Goal: Task Accomplishment & Management: Manage account settings

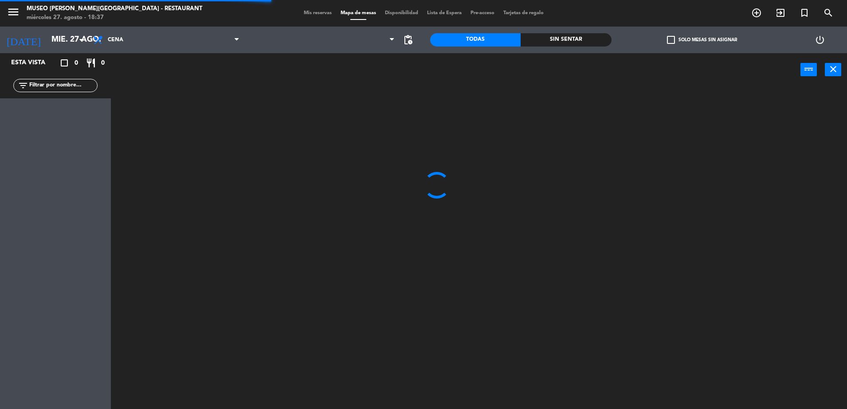
click at [61, 86] on input "text" at bounding box center [62, 86] width 69 height 10
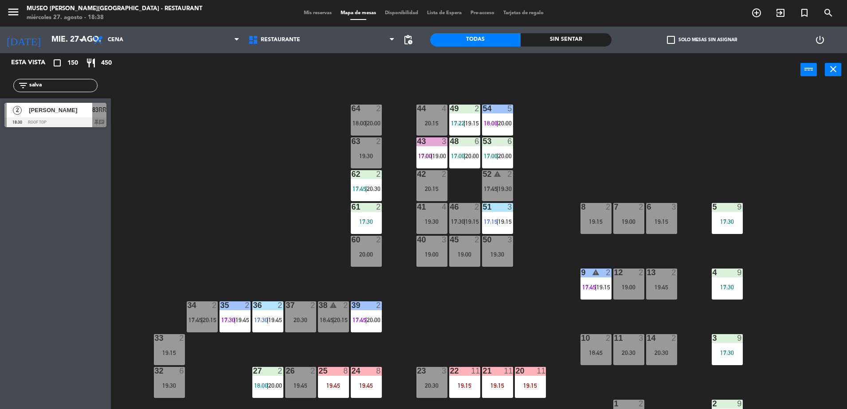
type input "salva"
click at [79, 121] on div at bounding box center [55, 123] width 102 height 10
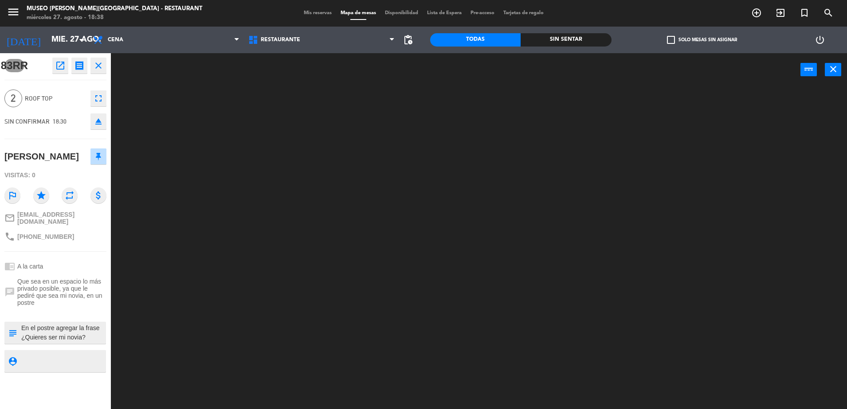
click at [72, 337] on textarea at bounding box center [62, 333] width 85 height 19
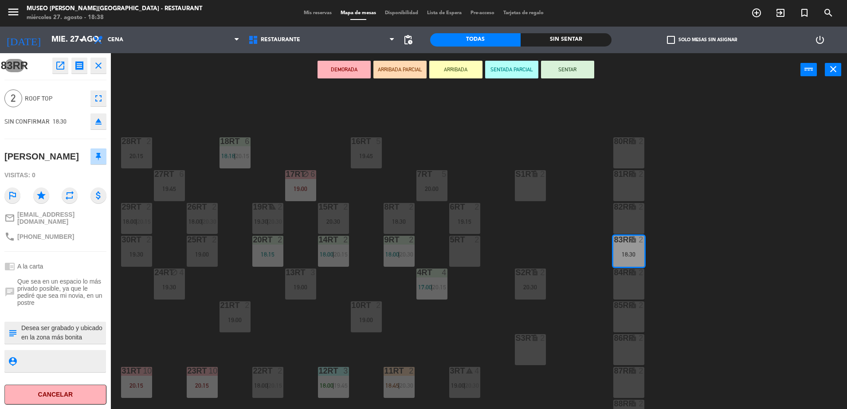
click at [394, 72] on button "ARRIBADA PARCIAL" at bounding box center [399, 70] width 53 height 18
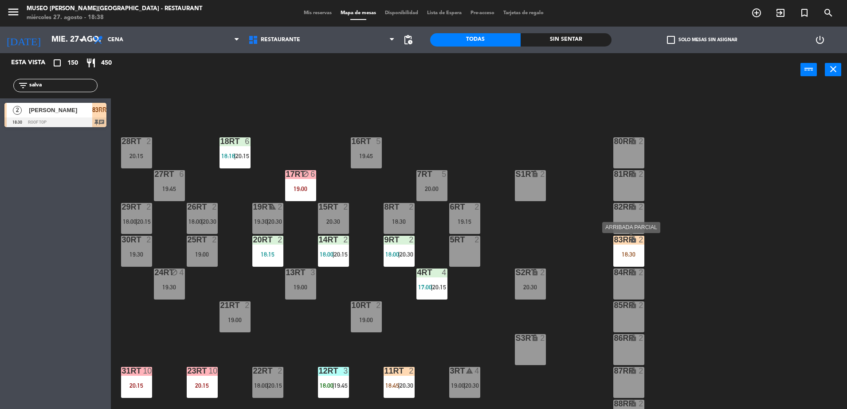
click at [617, 248] on div "83RR lock 2 18:30" at bounding box center [628, 251] width 31 height 31
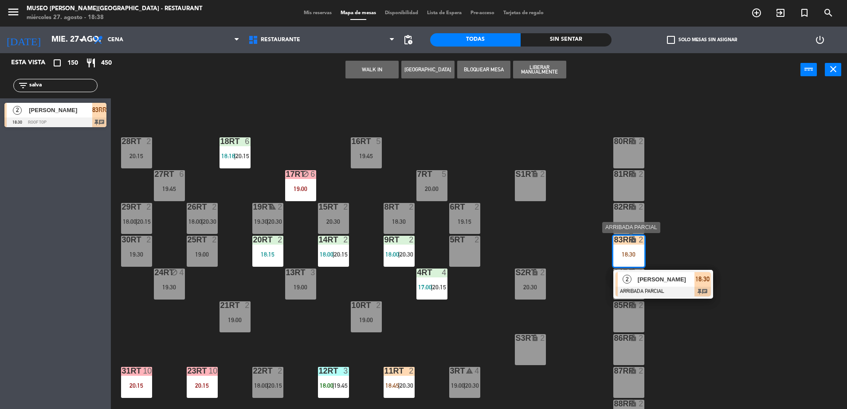
click at [675, 291] on div at bounding box center [663, 292] width 95 height 10
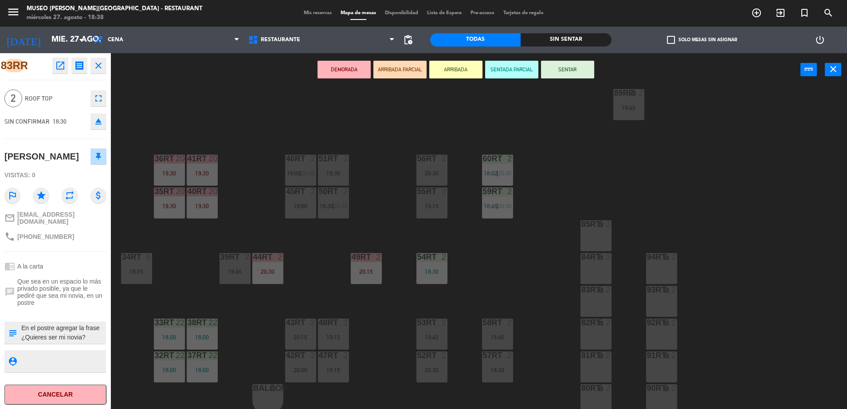
scroll to position [348, 0]
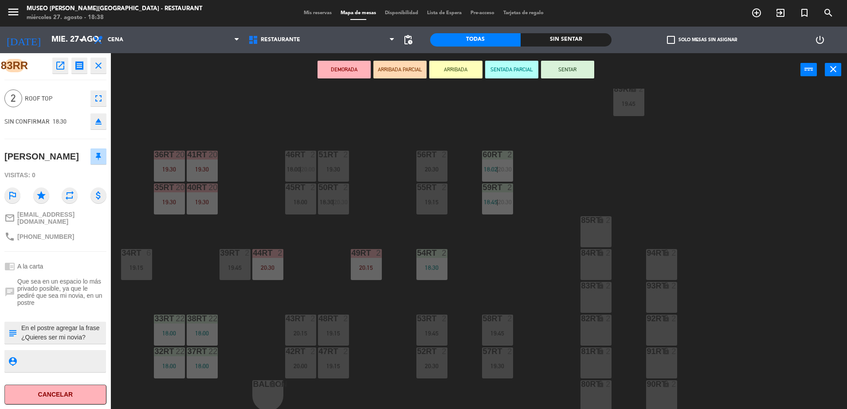
click at [228, 266] on div "19:45" at bounding box center [235, 268] width 31 height 6
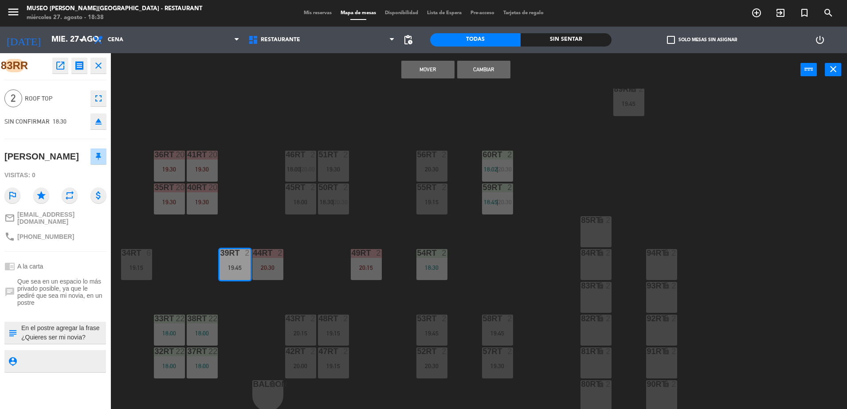
click at [384, 203] on div "18RT 6 18:18 | 20:15 16RT 5 19:45 28RT 2 20:15 80RR lock 2 27RT 6 19:45 7RT 5 2…" at bounding box center [483, 250] width 728 height 323
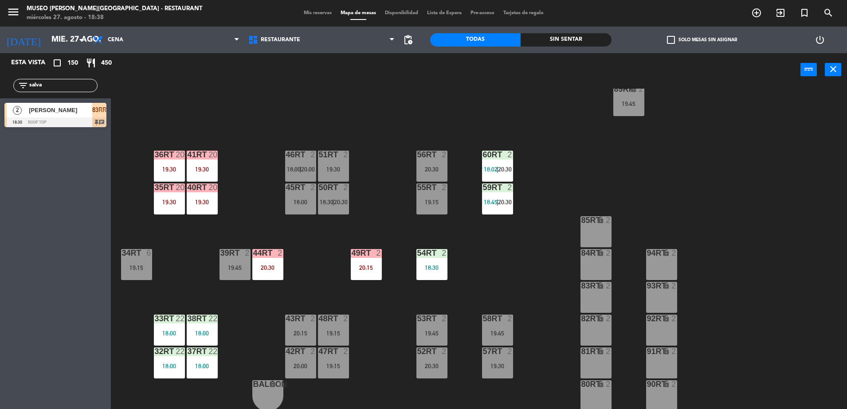
scroll to position [0, 0]
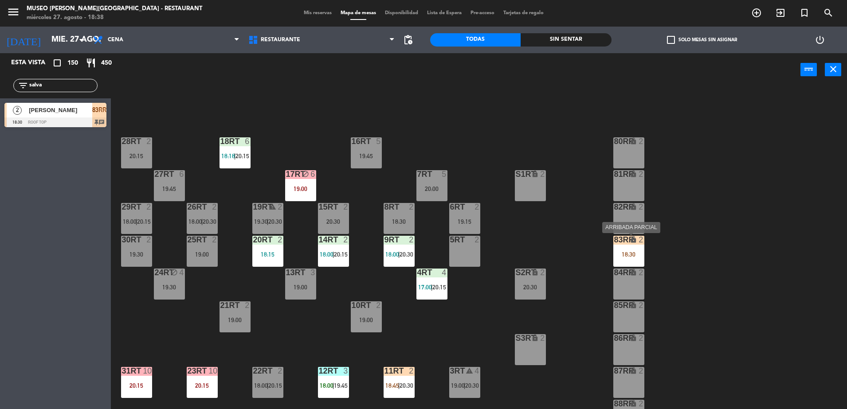
click at [631, 258] on div "18:30" at bounding box center [628, 255] width 31 height 6
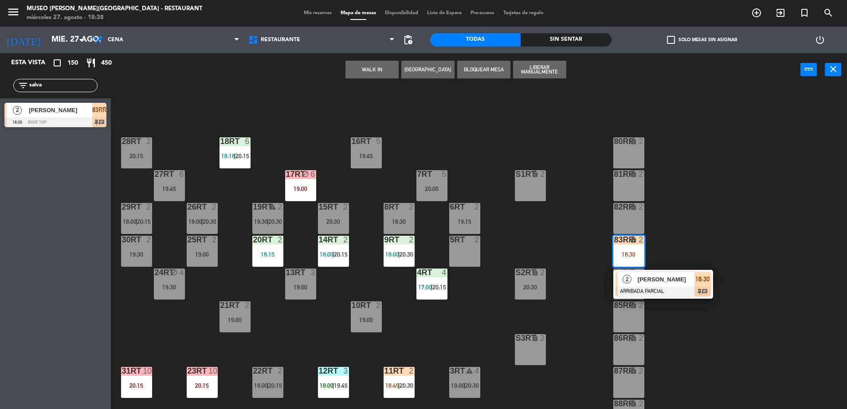
scroll to position [348, 0]
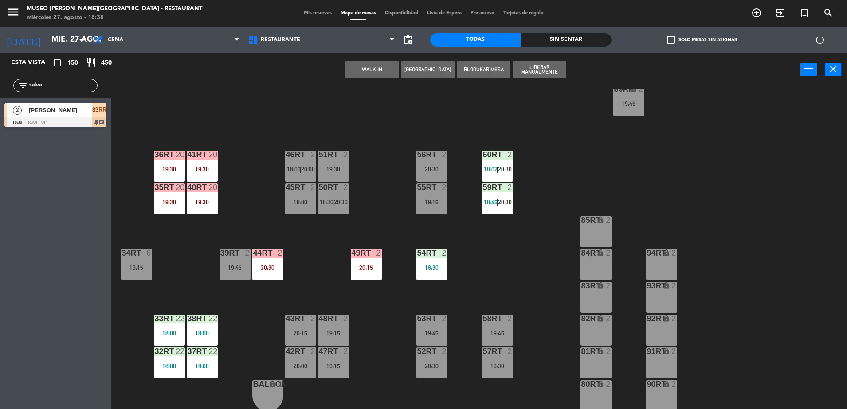
click at [338, 157] on div at bounding box center [333, 155] width 15 height 8
click at [358, 63] on button "Cambiar" at bounding box center [372, 70] width 53 height 18
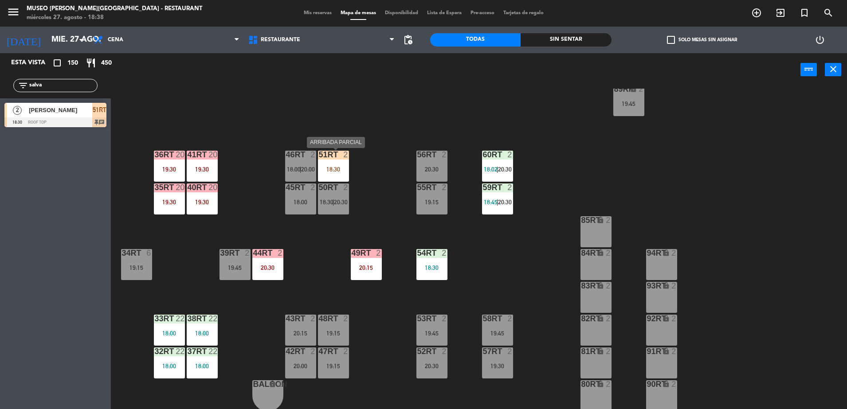
click at [324, 175] on div "51RT 2 18:30" at bounding box center [333, 166] width 31 height 31
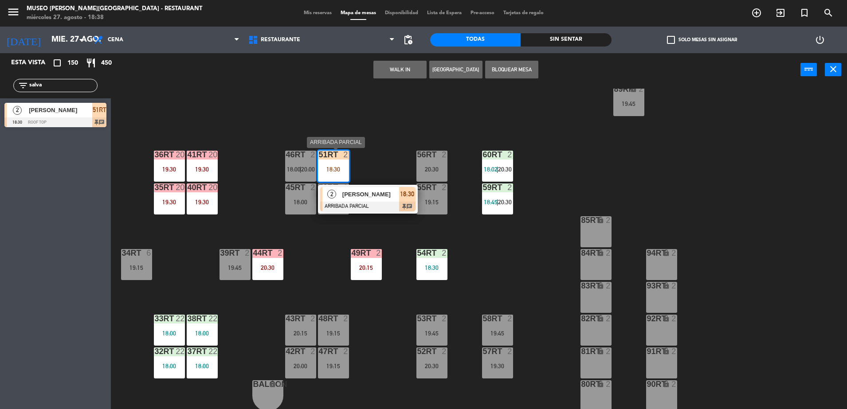
click at [401, 189] on span "18:30" at bounding box center [407, 194] width 14 height 11
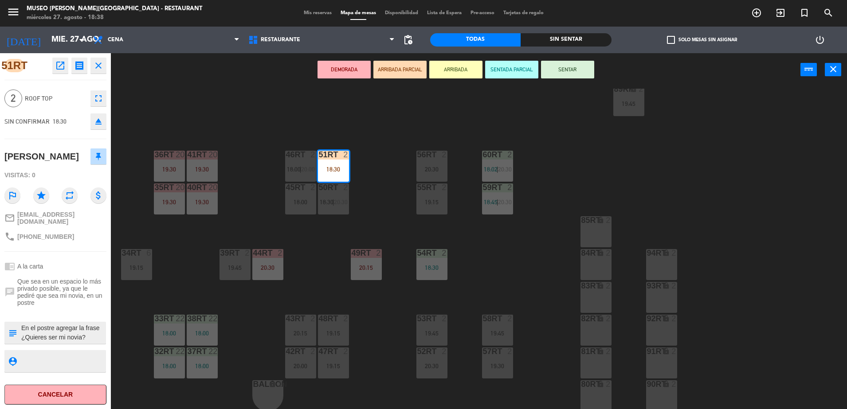
click at [59, 68] on icon "open_in_new" at bounding box center [60, 65] width 11 height 11
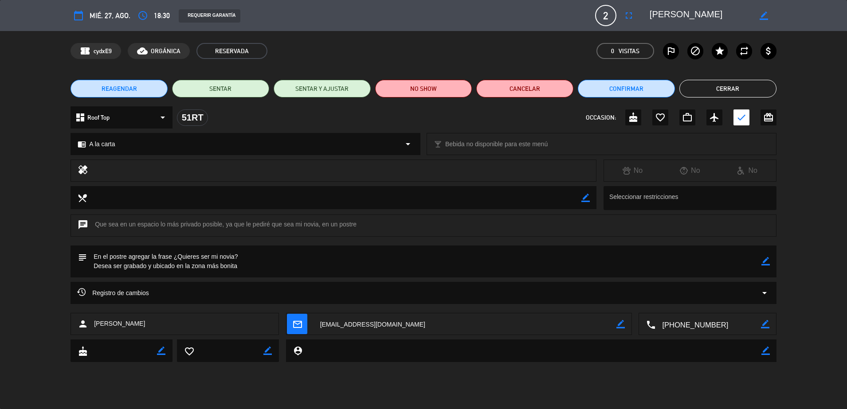
click at [703, 88] on button "Cerrar" at bounding box center [728, 89] width 97 height 18
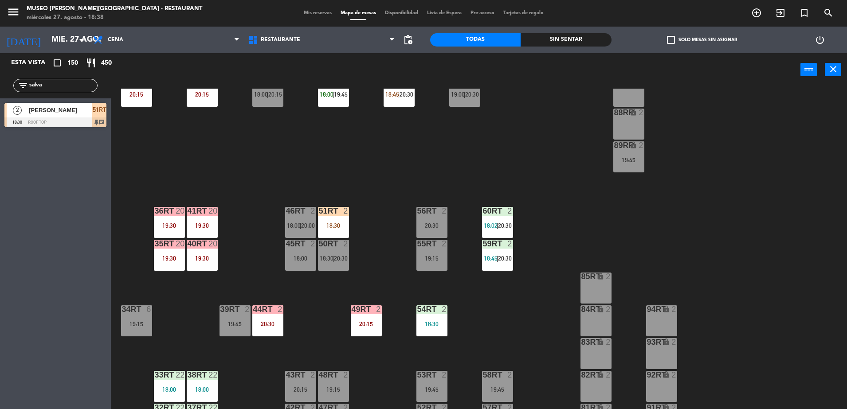
scroll to position [286, 0]
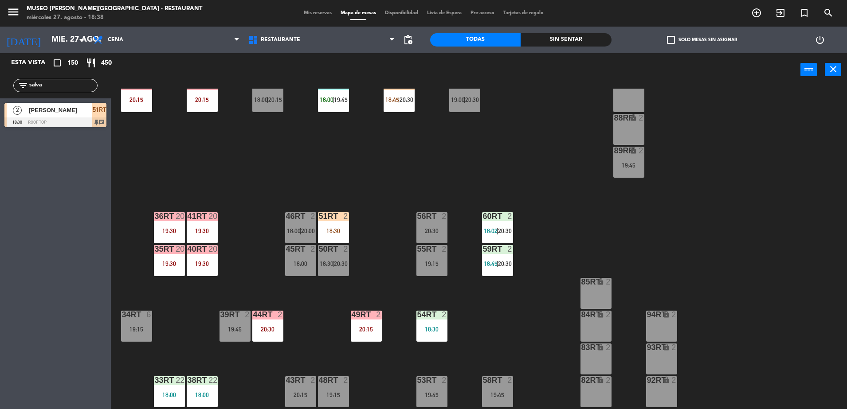
click at [334, 233] on div "18:30" at bounding box center [333, 231] width 31 height 6
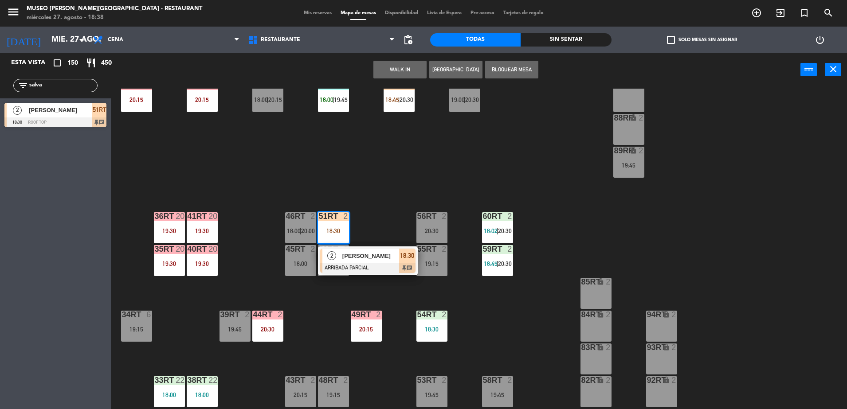
click at [399, 252] on div "18:30" at bounding box center [407, 256] width 16 height 15
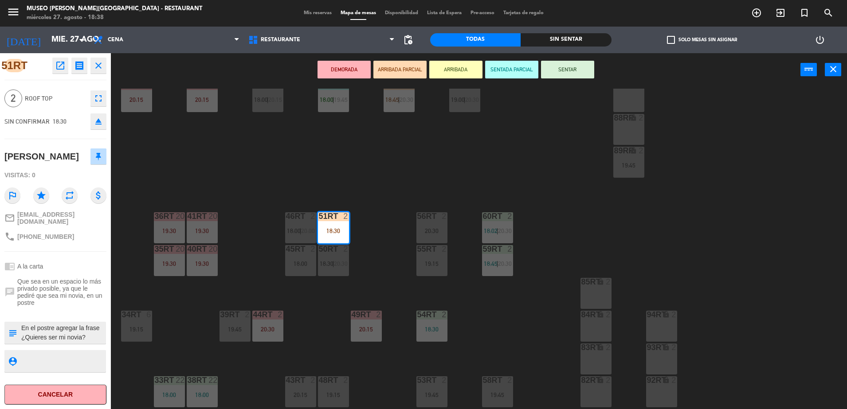
click at [385, 245] on div "18RT 6 18:18 | 20:15 16RT 5 19:45 28RT 2 20:15 80RR lock 2 27RT 6 19:45 7RT 5 2…" at bounding box center [483, 250] width 728 height 323
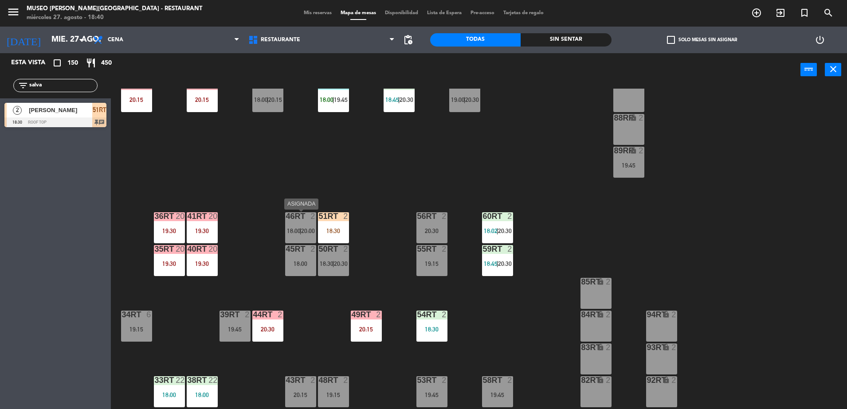
click at [283, 213] on div "46RT" at bounding box center [286, 216] width 15 height 8
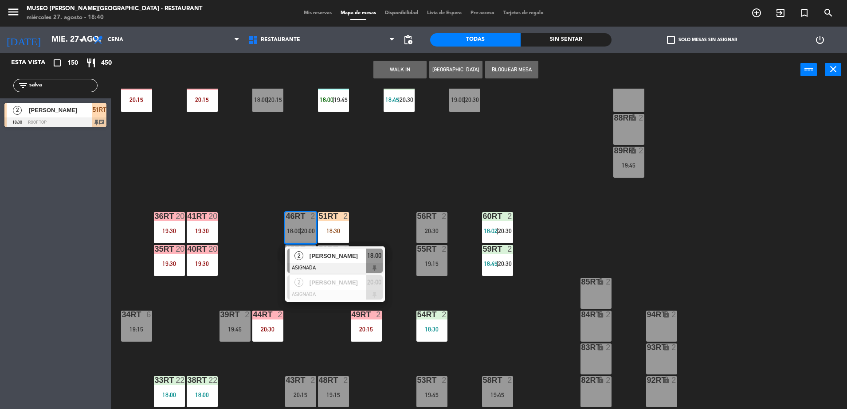
click at [312, 256] on span "[PERSON_NAME]" at bounding box center [338, 256] width 57 height 9
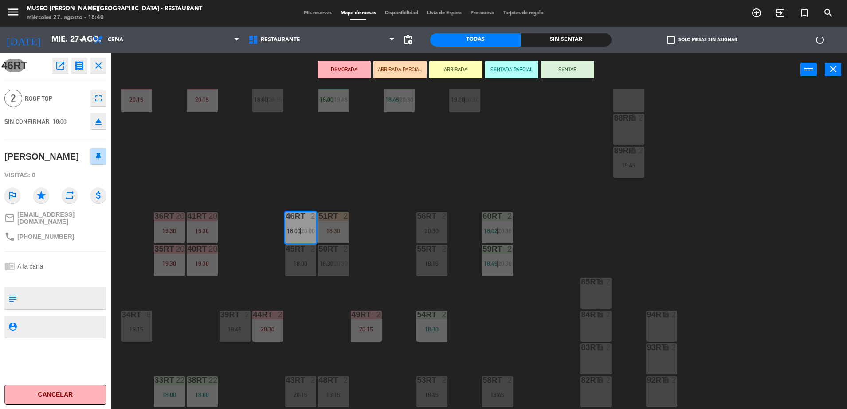
click at [59, 65] on icon "open_in_new" at bounding box center [60, 65] width 11 height 11
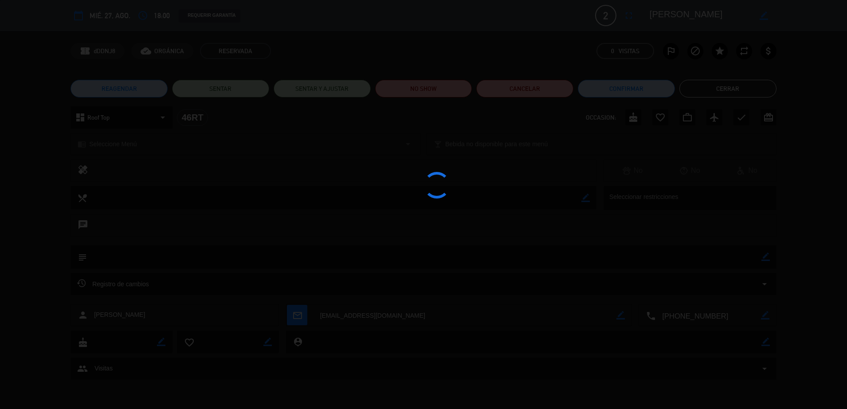
click at [413, 77] on div at bounding box center [423, 204] width 847 height 409
click at [411, 82] on div at bounding box center [423, 204] width 847 height 409
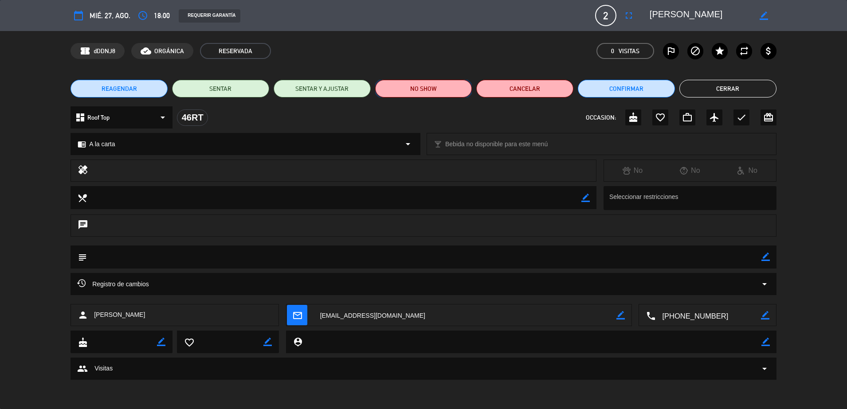
click at [448, 96] on button "NO SHOW" at bounding box center [423, 89] width 97 height 18
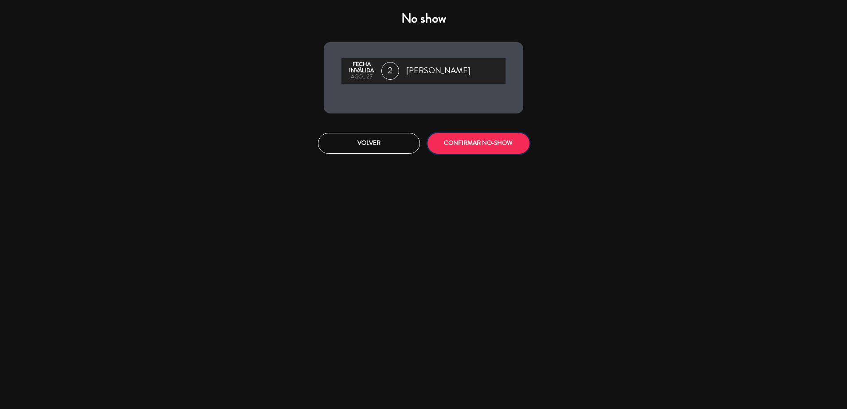
click at [461, 145] on button "CONFIRMAR NO-SHOW" at bounding box center [479, 143] width 102 height 21
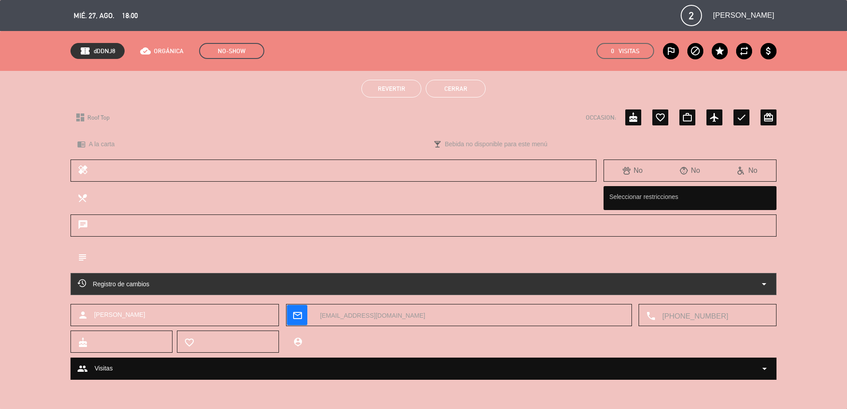
click at [458, 79] on div "Revertir Cerrar" at bounding box center [423, 88] width 847 height 35
click at [457, 85] on button "Cerrar" at bounding box center [456, 89] width 60 height 18
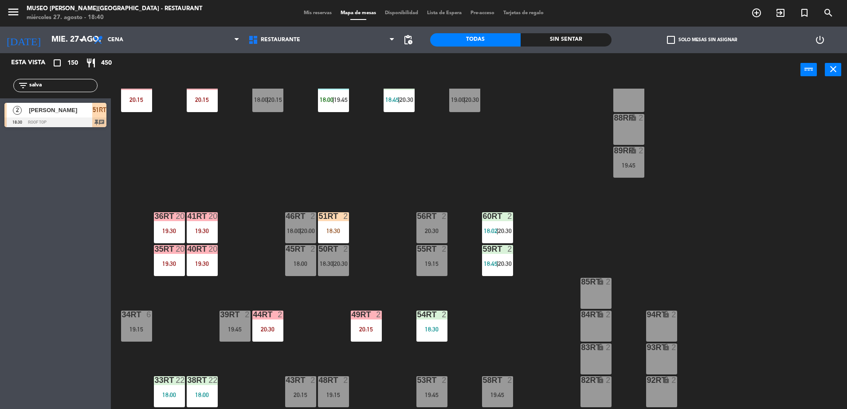
scroll to position [348, 0]
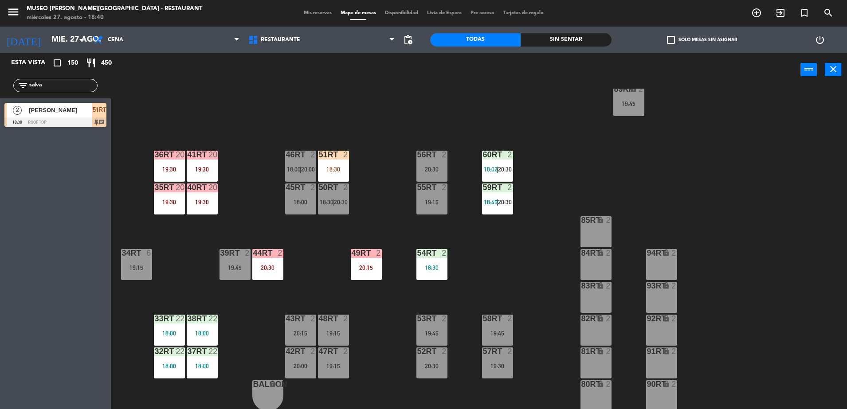
click at [303, 197] on div "45RT 2 18:00" at bounding box center [300, 199] width 31 height 31
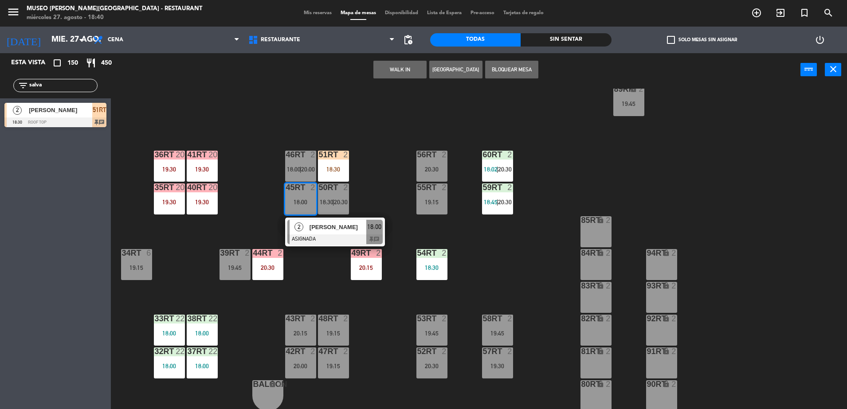
click at [322, 229] on span "[PERSON_NAME]" at bounding box center [338, 227] width 57 height 9
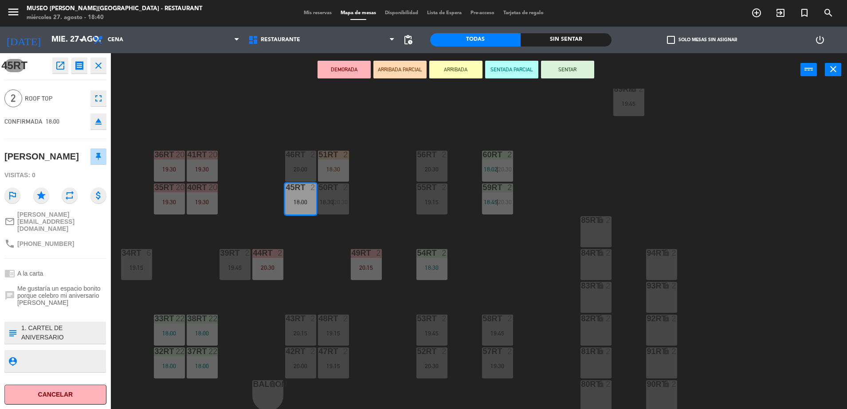
click at [57, 69] on icon "open_in_new" at bounding box center [60, 65] width 11 height 11
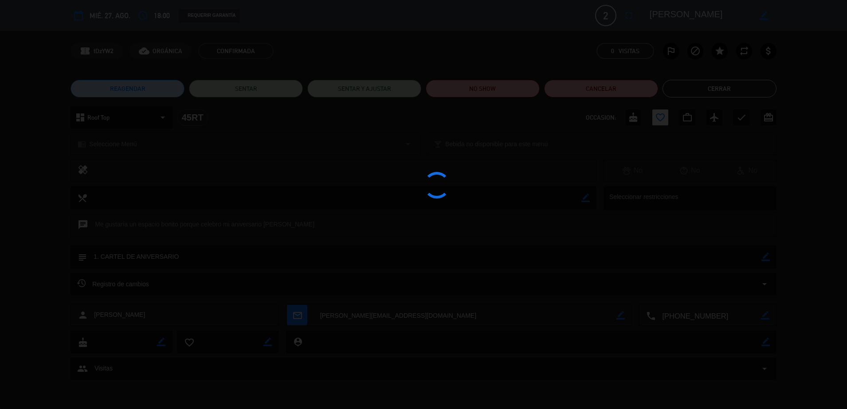
click at [487, 93] on div at bounding box center [423, 204] width 847 height 409
click at [487, 93] on edit-booking-info-modal "calendar_today mié. 27, ago. access_time 18:00 REQUERIR GARANTÍA 2 [PERSON_NAME…" at bounding box center [423, 204] width 847 height 409
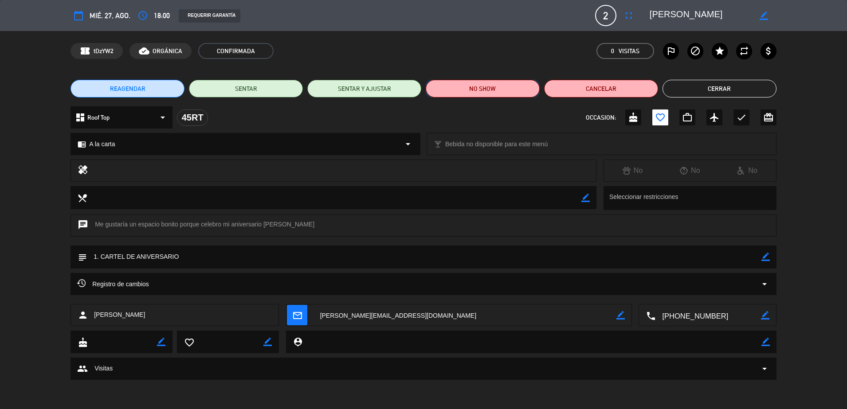
click at [488, 91] on button "NO SHOW" at bounding box center [483, 89] width 114 height 18
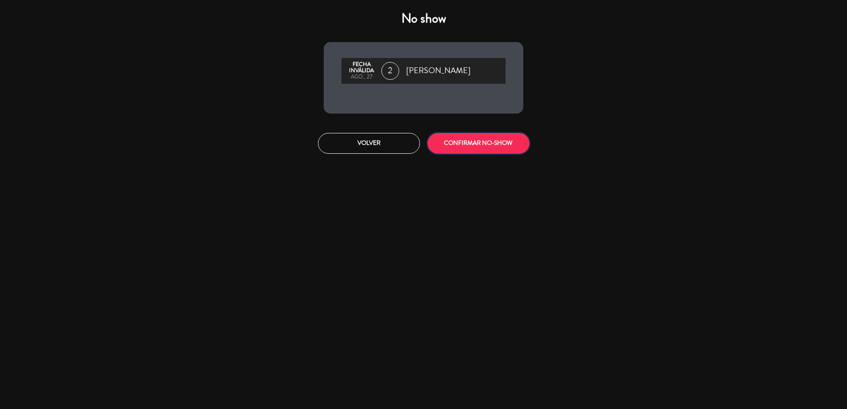
click at [480, 149] on button "CONFIRMAR NO-SHOW" at bounding box center [479, 143] width 102 height 21
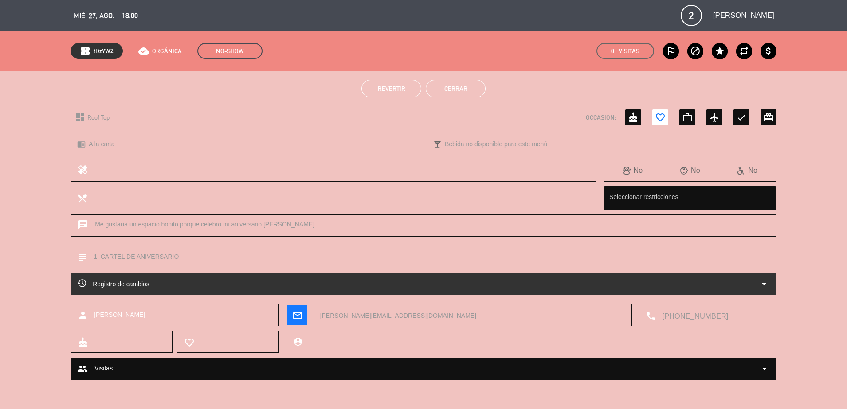
click at [469, 84] on button "Cerrar" at bounding box center [456, 89] width 60 height 18
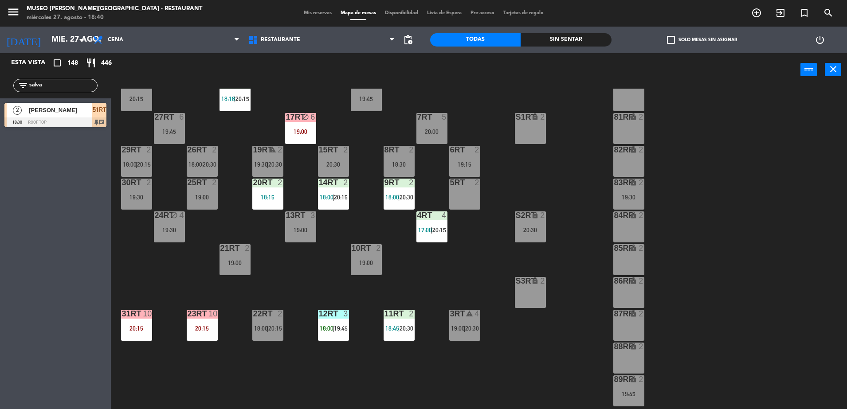
scroll to position [52, 0]
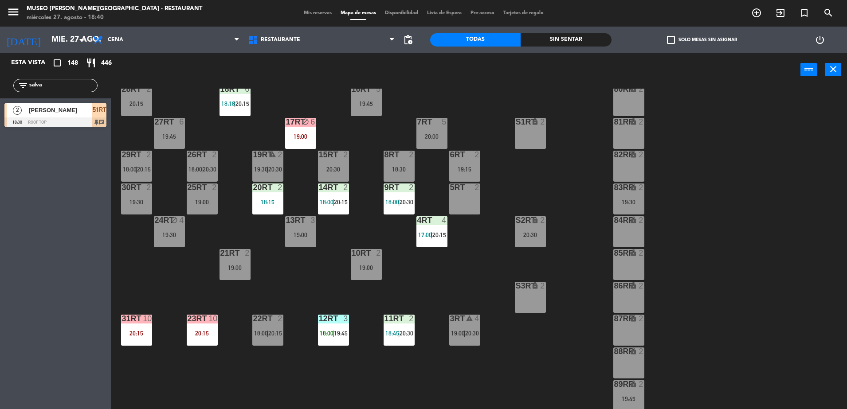
click at [203, 175] on div "26RT 2 18:00 | 20:30" at bounding box center [202, 166] width 31 height 31
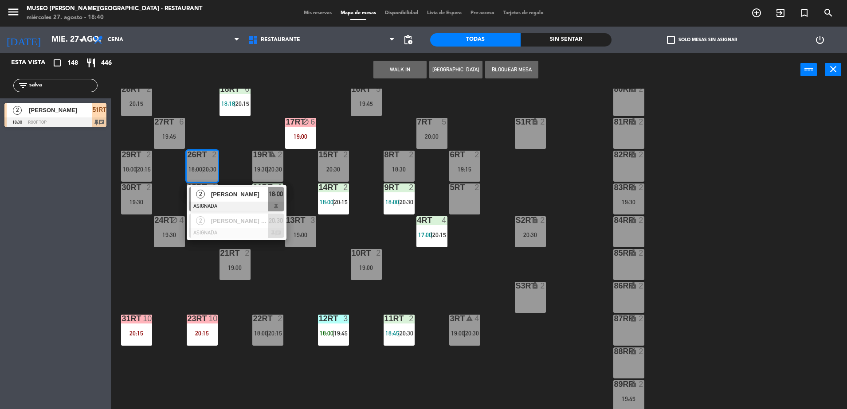
click at [231, 196] on span "[PERSON_NAME]" at bounding box center [239, 194] width 57 height 9
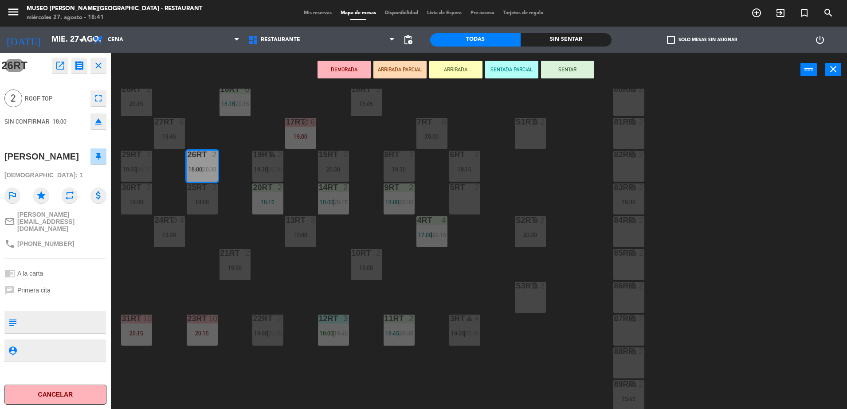
click at [57, 62] on icon "open_in_new" at bounding box center [60, 65] width 11 height 11
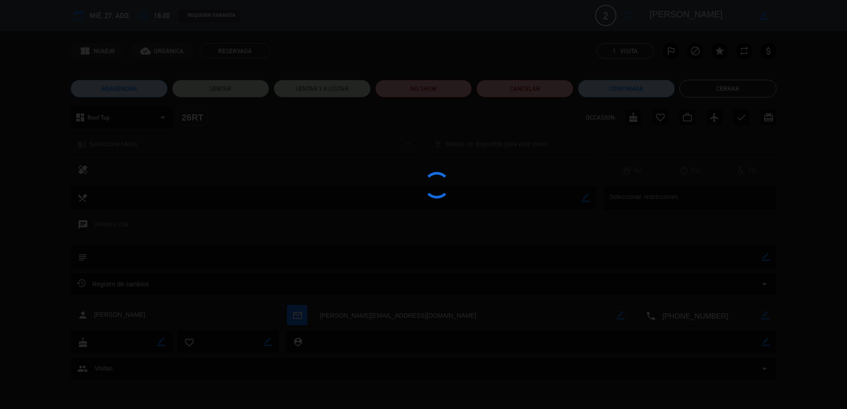
click at [436, 87] on div at bounding box center [423, 204] width 847 height 409
click at [436, 87] on button "NO SHOW" at bounding box center [423, 89] width 97 height 18
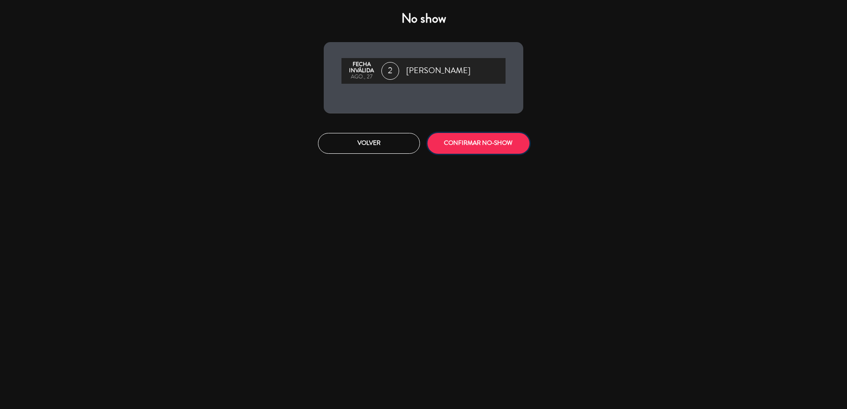
click at [481, 137] on button "CONFIRMAR NO-SHOW" at bounding box center [479, 143] width 102 height 21
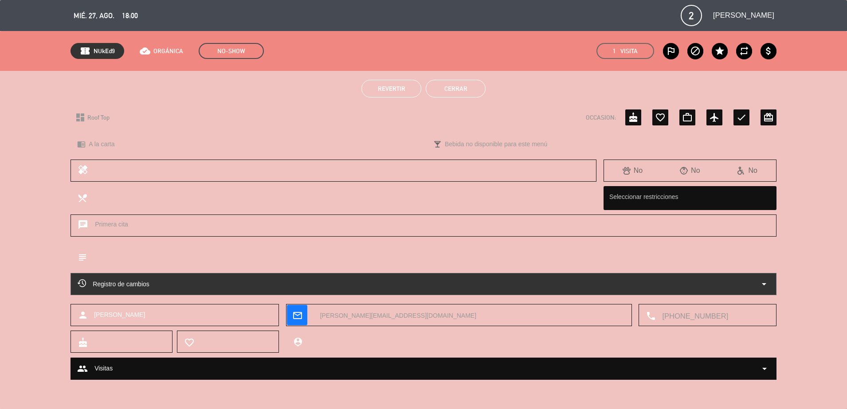
click at [449, 94] on button "Cerrar" at bounding box center [456, 89] width 60 height 18
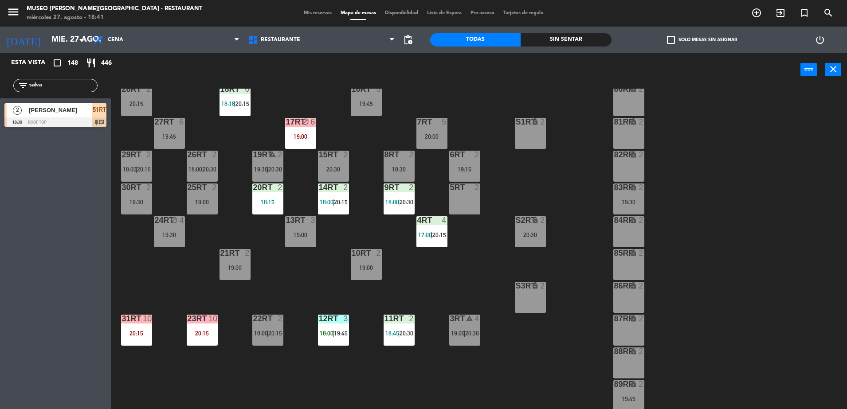
scroll to position [348, 0]
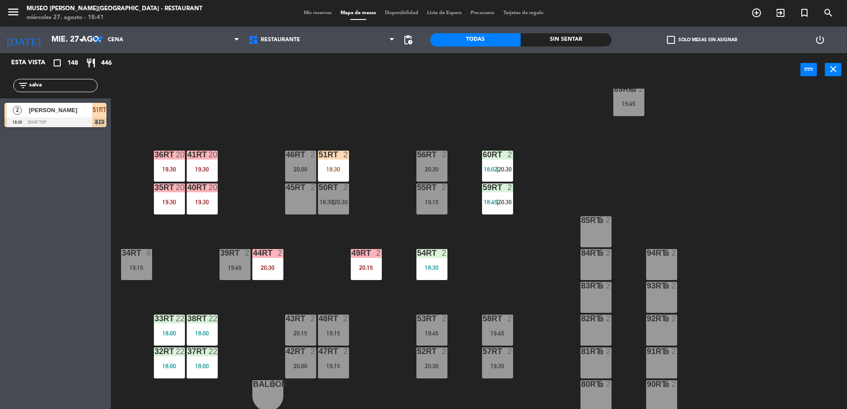
click at [338, 167] on div "18:30" at bounding box center [333, 169] width 31 height 6
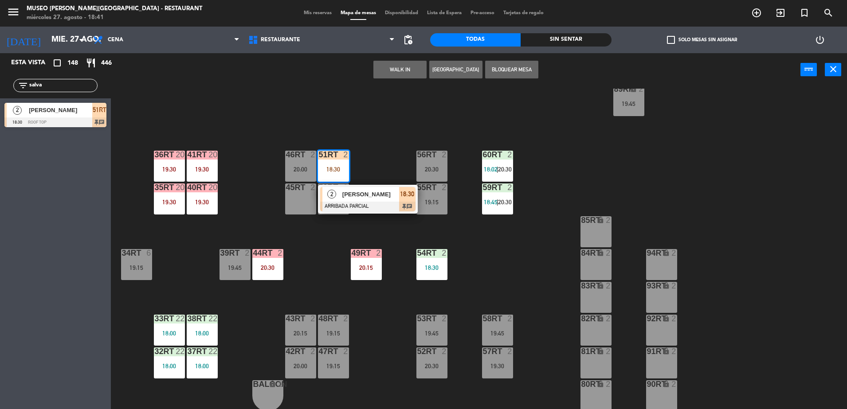
click at [363, 193] on span "[PERSON_NAME]" at bounding box center [370, 194] width 57 height 9
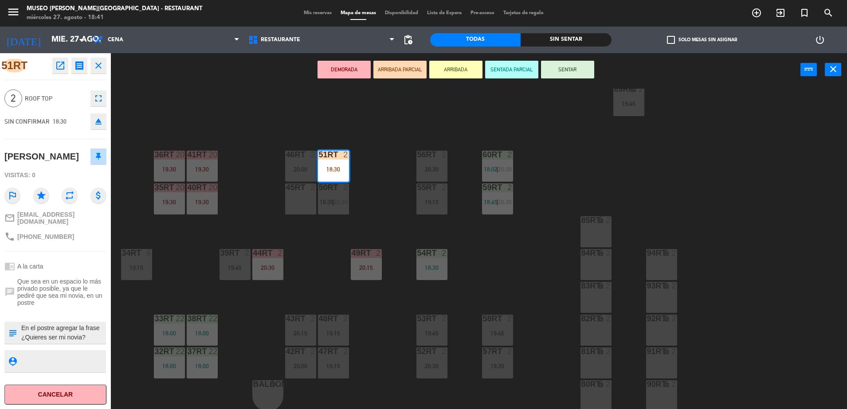
click at [69, 341] on textarea at bounding box center [62, 333] width 85 height 19
click at [235, 191] on div "18RT 6 18:18 | 20:15 16RT 5 19:45 28RT 2 20:15 80RR lock 2 27RT 6 19:45 7RT 5 2…" at bounding box center [483, 250] width 728 height 323
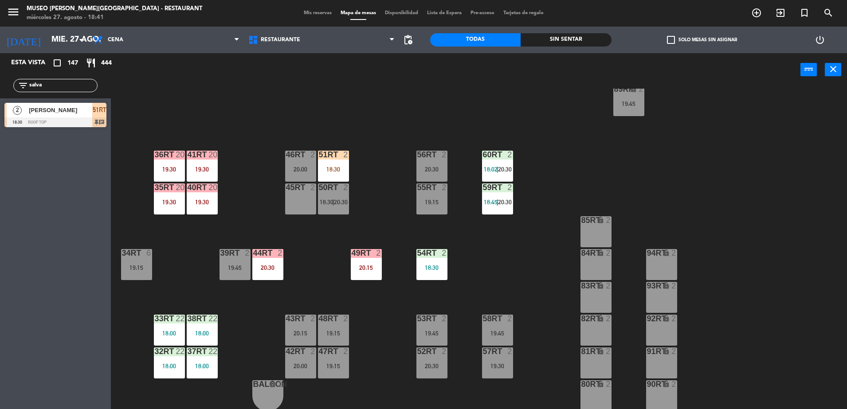
click at [344, 155] on div "2" at bounding box center [345, 155] width 5 height 8
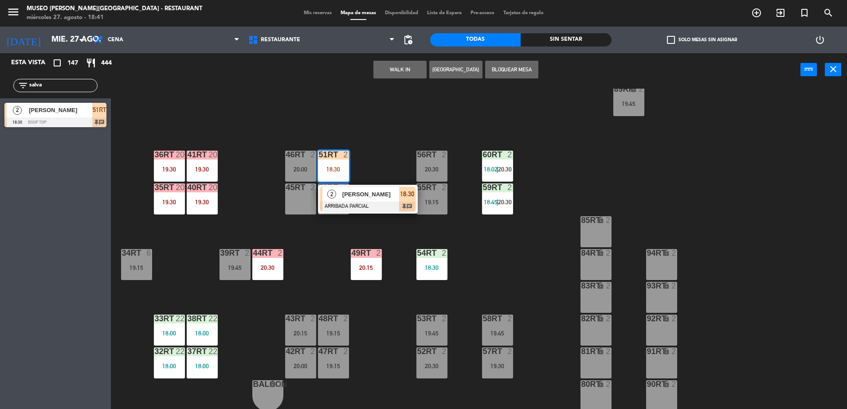
click at [372, 193] on span "[PERSON_NAME]" at bounding box center [370, 194] width 57 height 9
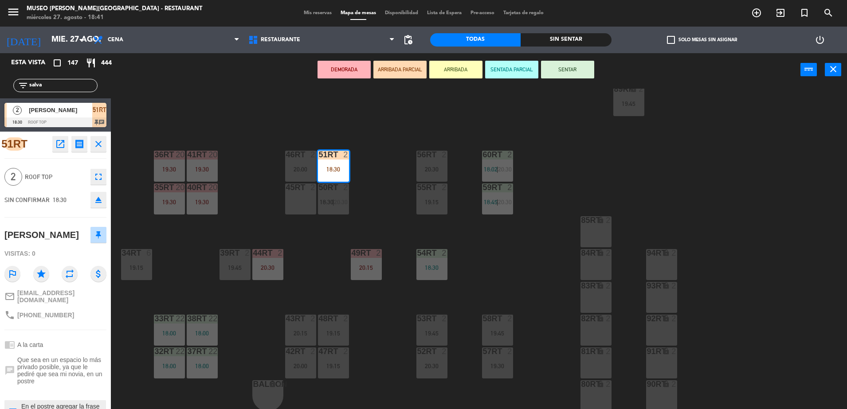
click at [373, 171] on div "18RT 6 18:18 | 20:15 16RT 5 19:45 28RT 2 20:15 80RR lock 2 27RT 6 19:45 7RT 5 2…" at bounding box center [483, 250] width 728 height 323
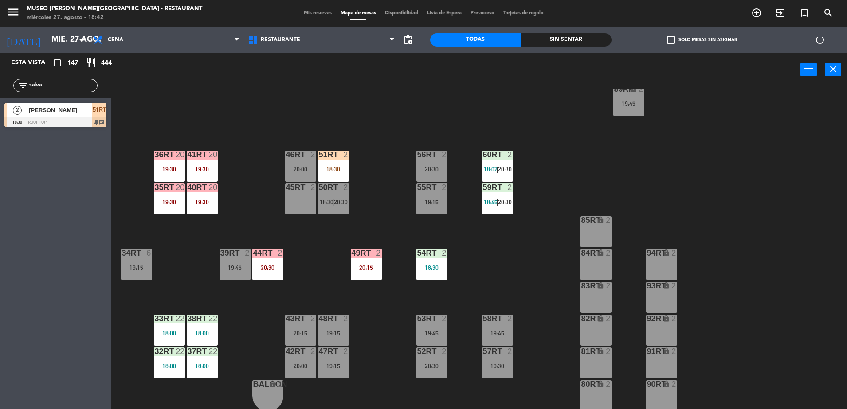
scroll to position [0, 0]
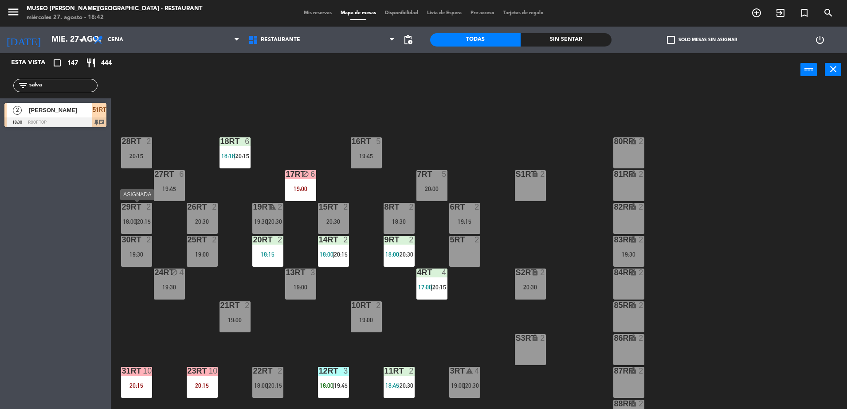
click at [137, 221] on span "|" at bounding box center [137, 221] width 2 height 7
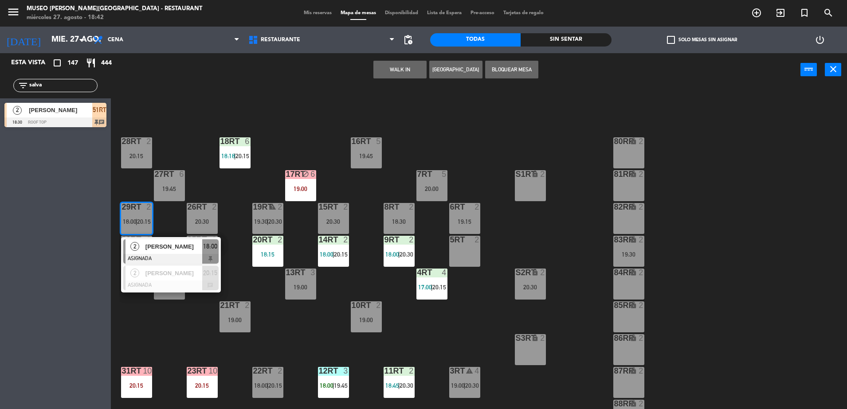
click at [165, 246] on span "[PERSON_NAME]" at bounding box center [173, 246] width 57 height 9
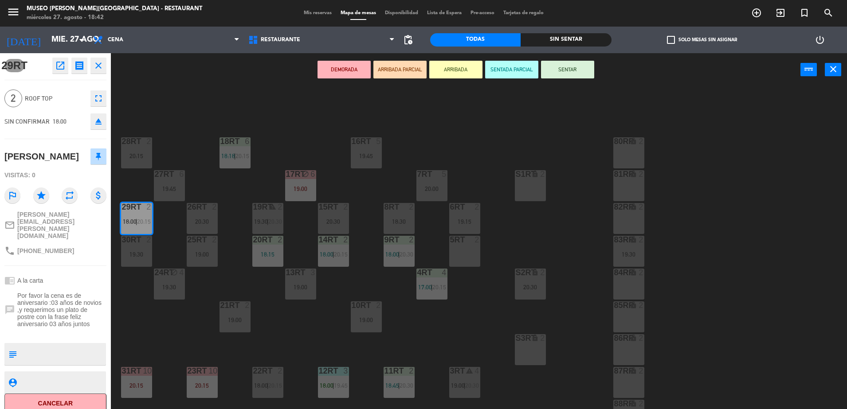
click at [62, 55] on div "29RT open_in_new receipt 6:00 PM [DATE] 2 personas [PERSON_NAME] 29RT EXPERIENC…" at bounding box center [55, 231] width 111 height 356
click at [63, 64] on icon "open_in_new" at bounding box center [60, 65] width 11 height 11
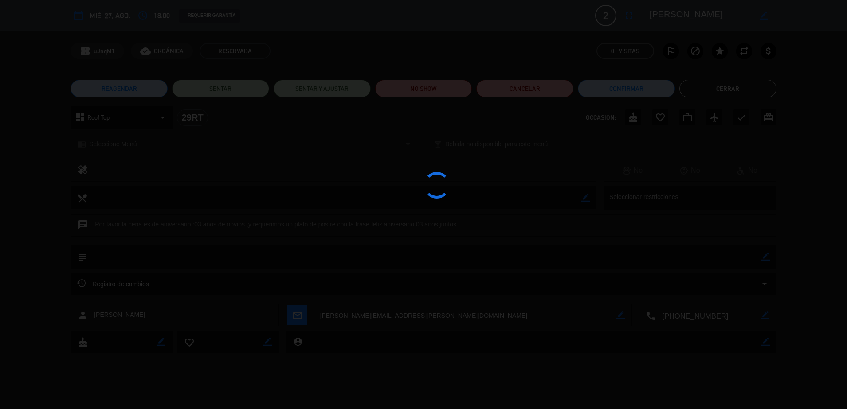
click at [415, 75] on div at bounding box center [423, 204] width 847 height 409
click at [412, 80] on edit-booking-info-modal "calendar_today mié. 27, ago. access_time 18:00 REQUERIR GARANTÍA 2 [PERSON_NAME…" at bounding box center [423, 204] width 847 height 409
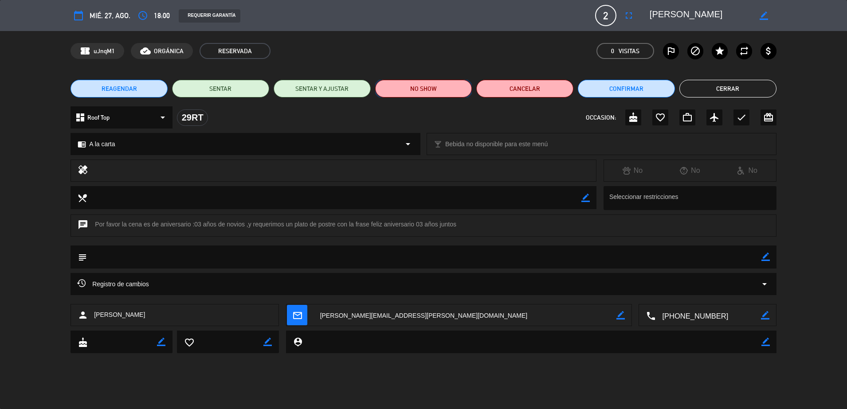
click at [452, 97] on button "NO SHOW" at bounding box center [423, 89] width 97 height 18
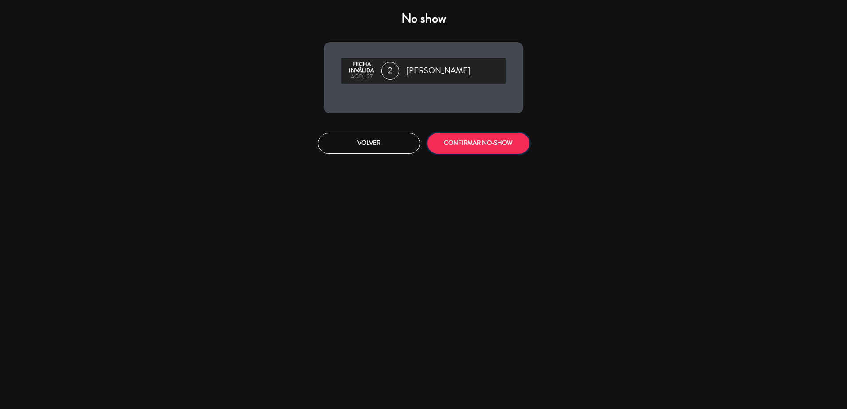
click at [482, 142] on button "CONFIRMAR NO-SHOW" at bounding box center [479, 143] width 102 height 21
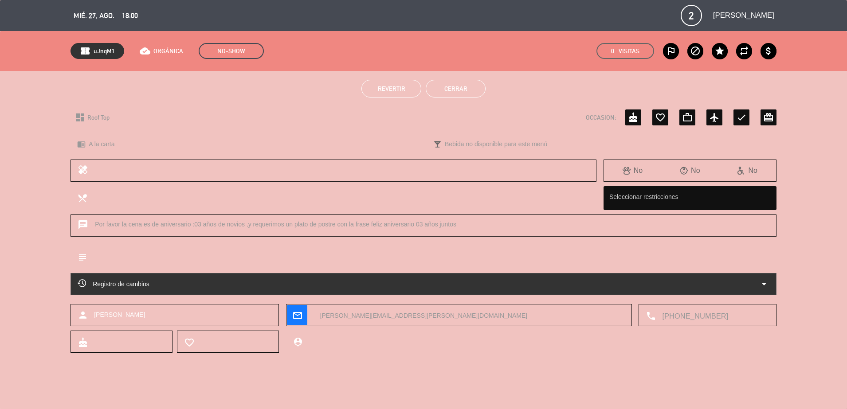
click at [446, 85] on button "Cerrar" at bounding box center [456, 89] width 60 height 18
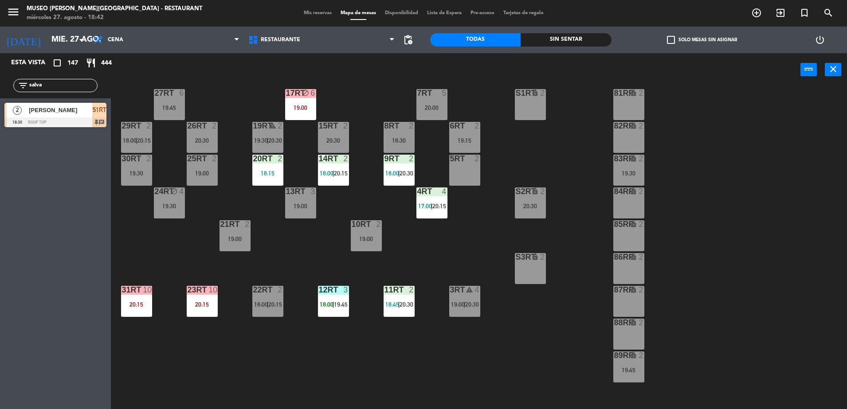
scroll to position [82, 0]
click at [296, 325] on div "18RT 6 18:18 | 20:15 16RT 5 19:45 28RT 2 20:15 80RR lock 2 27RT 6 19:45 7RT 5 2…" at bounding box center [483, 250] width 728 height 323
click at [257, 297] on div "22RT 2 18:00 | 20:15" at bounding box center [267, 301] width 31 height 31
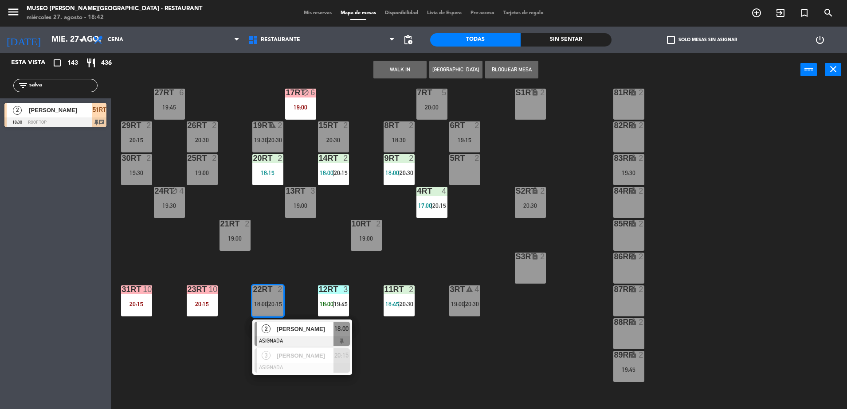
click at [294, 324] on div "[PERSON_NAME]" at bounding box center [305, 329] width 58 height 15
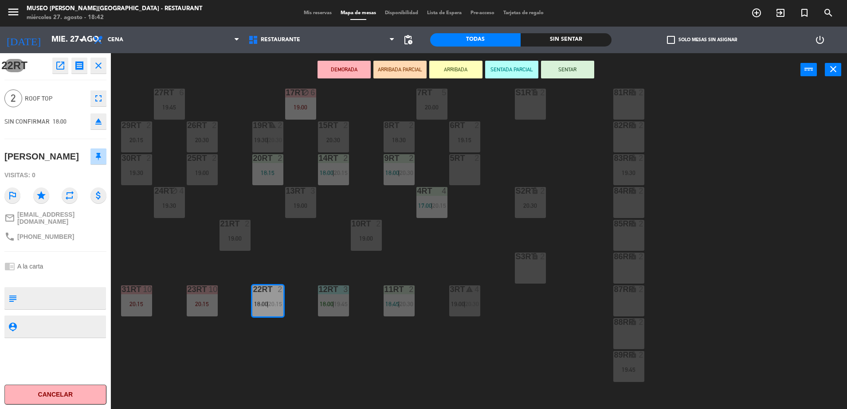
click at [60, 70] on icon "open_in_new" at bounding box center [60, 65] width 11 height 11
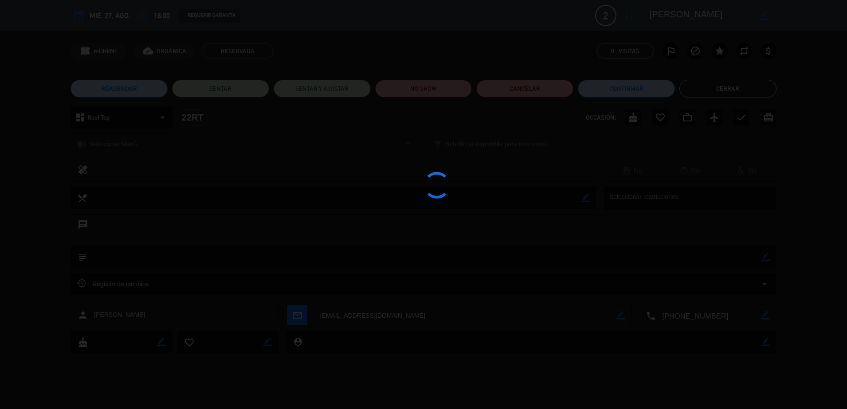
click at [436, 96] on div at bounding box center [423, 204] width 847 height 409
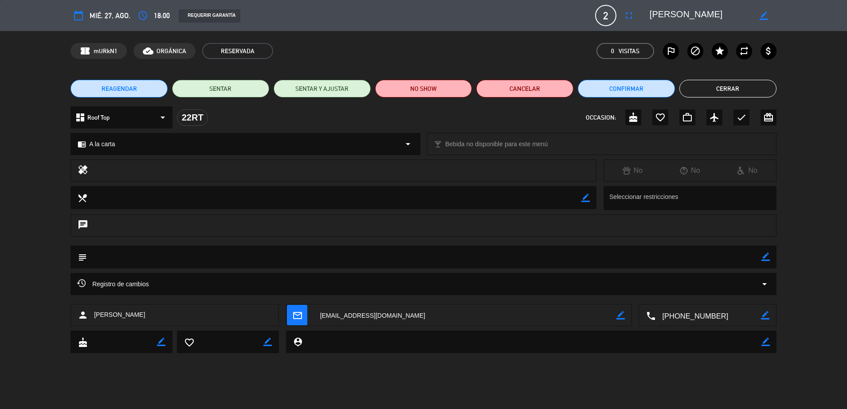
click at [436, 96] on edit-booking-info-modal "calendar_today mié. 27, ago. access_time 18:00 REQUERIR GARANTÍA 2 [PERSON_NAME…" at bounding box center [423, 204] width 847 height 409
click at [432, 94] on button "NO SHOW" at bounding box center [423, 89] width 97 height 18
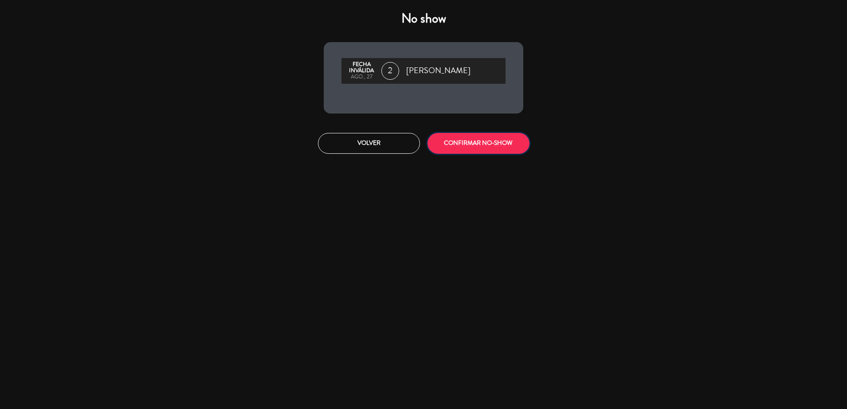
click at [482, 143] on button "CONFIRMAR NO-SHOW" at bounding box center [479, 143] width 102 height 21
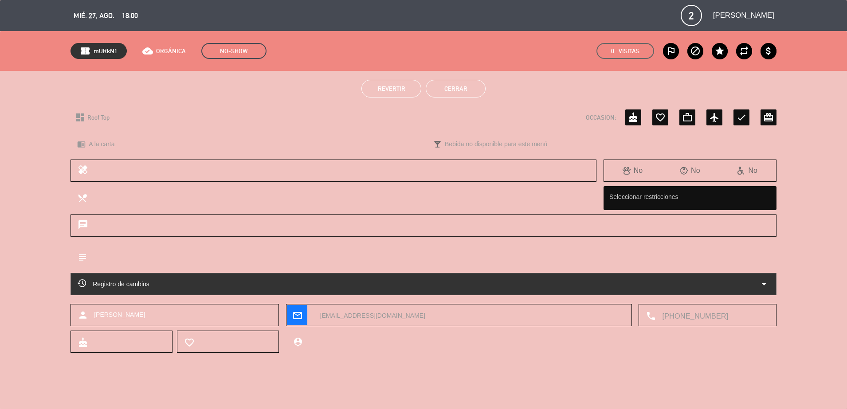
click at [446, 80] on button "Cerrar" at bounding box center [456, 89] width 60 height 18
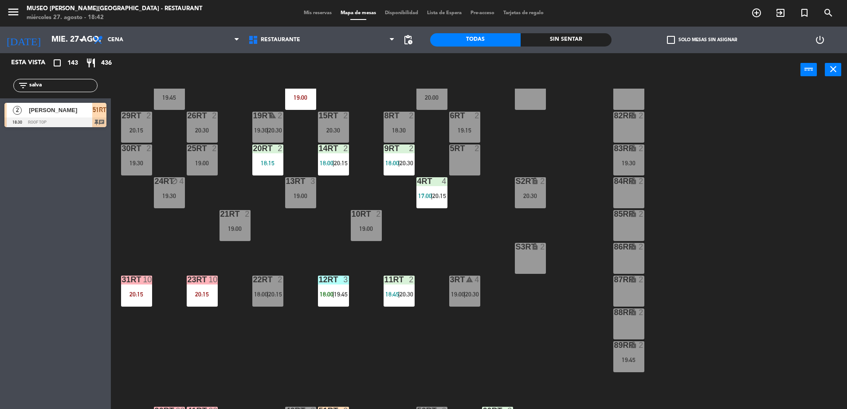
scroll to position [0, 0]
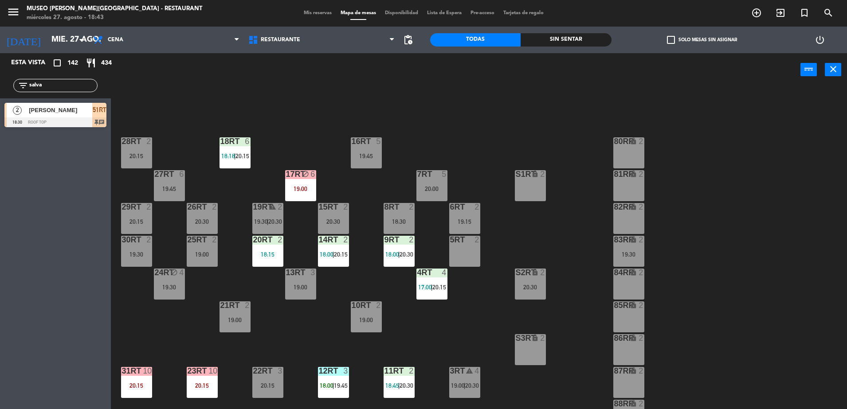
click at [322, 122] on div "18RT 6 18:18 | 20:15 16RT 5 19:45 28RT 2 20:15 80RR lock 2 27RT 6 19:45 7RT 5 2…" at bounding box center [483, 250] width 728 height 323
drag, startPoint x: 61, startPoint y: 87, endPoint x: -2, endPoint y: 175, distance: 108.1
click at [0, 175] on html "close × Museo [PERSON_NAME] Café - Restaurant × chrome_reader_mode Listado de R…" at bounding box center [423, 204] width 847 height 409
type input "a"
drag, startPoint x: 58, startPoint y: 88, endPoint x: 13, endPoint y: 59, distance: 53.3
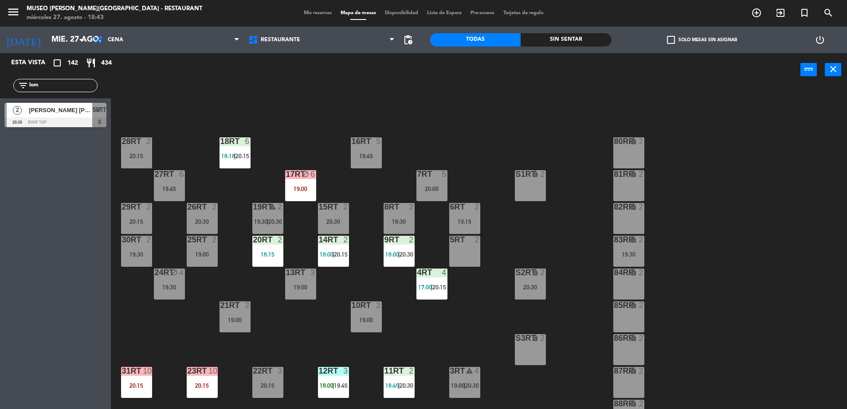
click at [0, 95] on html "close × Museo [PERSON_NAME] Café - Restaurant × chrome_reader_mode Listado de R…" at bounding box center [423, 204] width 847 height 409
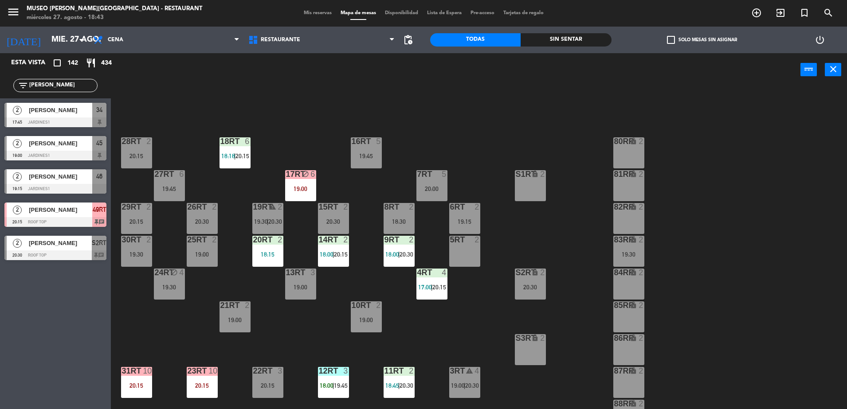
type input "[PERSON_NAME]"
click at [396, 153] on div "18RT 6 18:18 | 20:15 16RT 5 19:45 28RT 2 20:15 80RR lock 2 27RT 6 19:45 7RT 5 2…" at bounding box center [483, 250] width 728 height 323
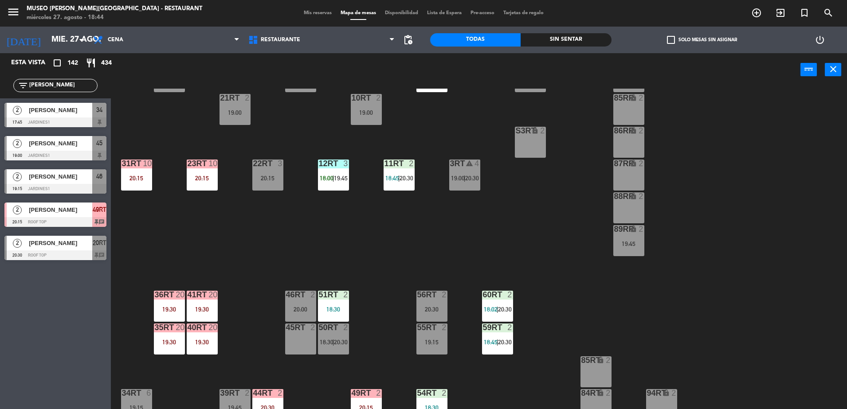
scroll to position [348, 0]
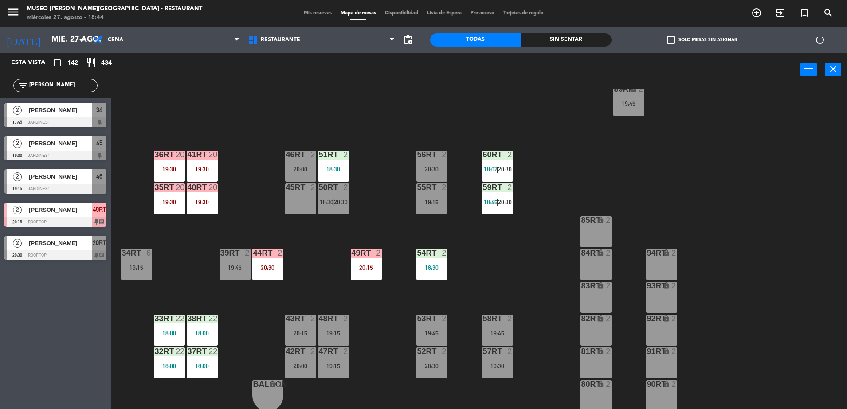
click at [377, 186] on div "18RT 6 18:18 | 20:15 16RT 5 19:45 28RT 2 20:15 80RR lock 2 27RT 6 19:45 7RT 5 2…" at bounding box center [483, 250] width 728 height 323
click at [246, 191] on div "18RT 6 18:18 | 20:15 16RT 5 19:45 28RT 2 20:15 80RR lock 2 27RT 6 19:45 7RT 5 2…" at bounding box center [483, 250] width 728 height 323
click at [515, 226] on div "18RT 6 18:18 | 20:15 16RT 5 19:45 28RT 2 20:15 80RR lock 2 27RT 6 19:45 7RT 5 2…" at bounding box center [483, 250] width 728 height 323
click at [504, 161] on div "60RT warning 2 18:02 | 19:30 | 20:30" at bounding box center [497, 166] width 31 height 31
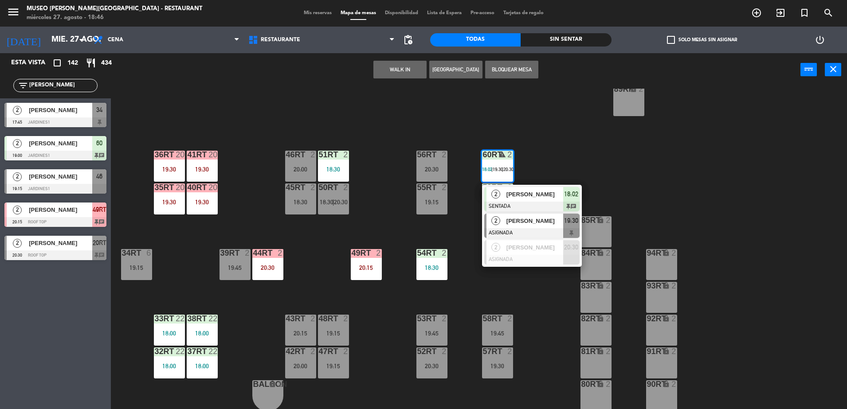
click at [545, 233] on div at bounding box center [531, 233] width 95 height 10
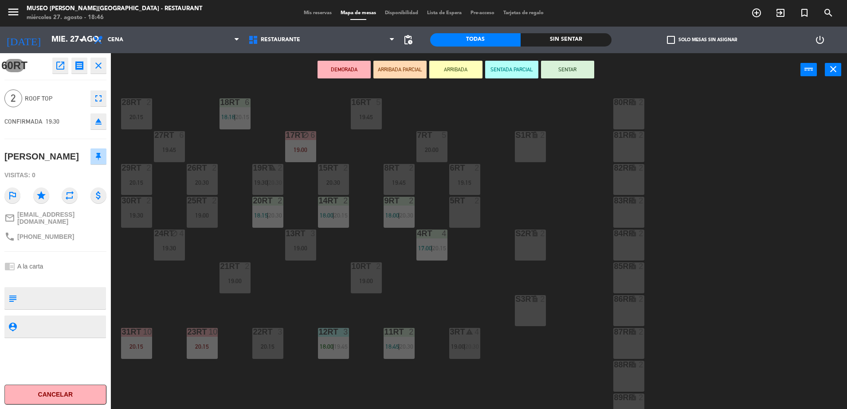
scroll to position [15, 0]
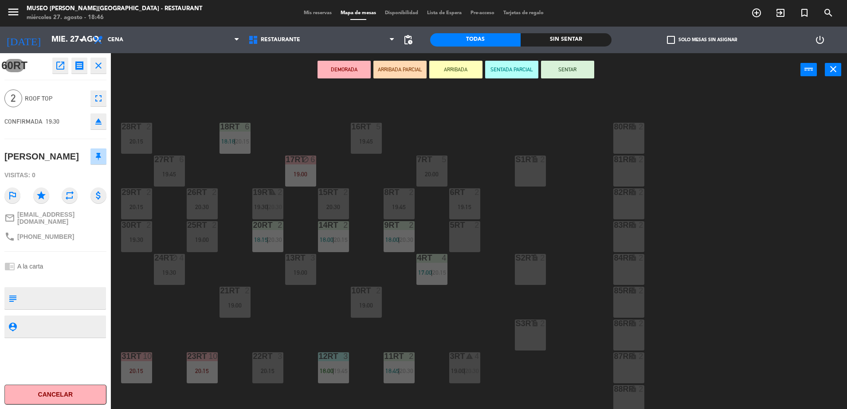
click at [631, 134] on div "80RR lock 2" at bounding box center [628, 138] width 31 height 31
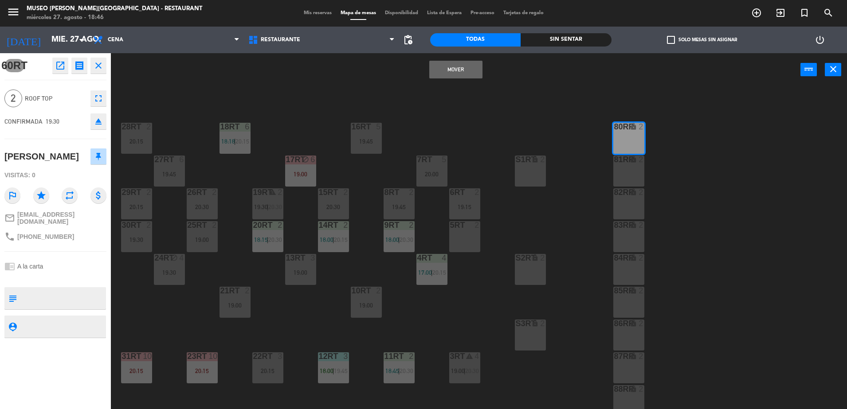
click at [461, 67] on button "Mover" at bounding box center [455, 70] width 53 height 18
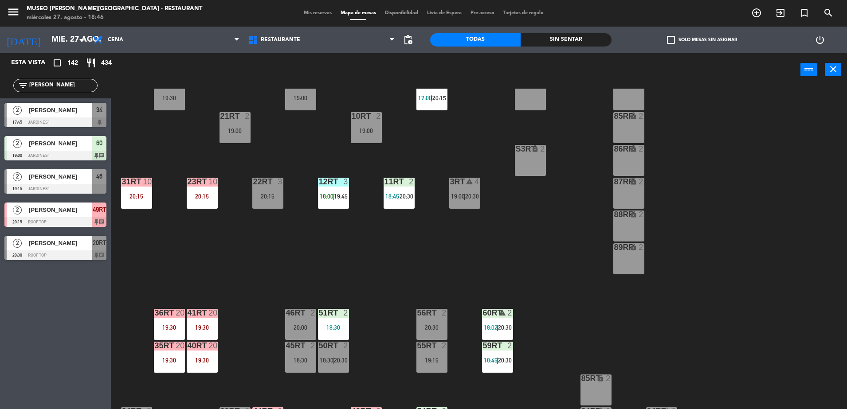
scroll to position [263, 0]
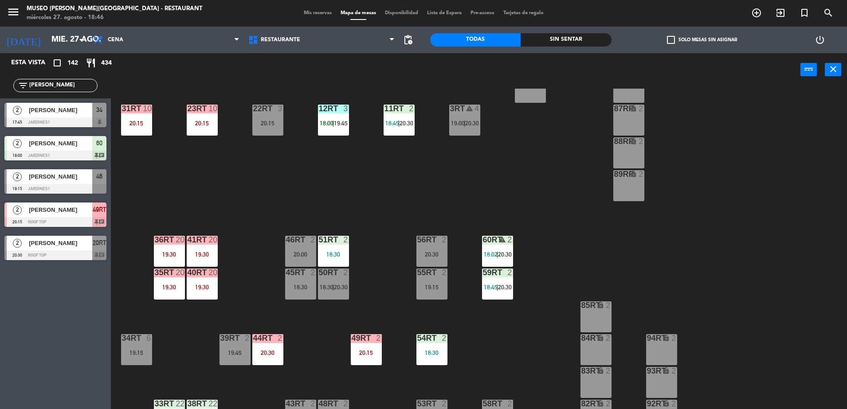
click at [417, 255] on div "20:30" at bounding box center [432, 255] width 31 height 6
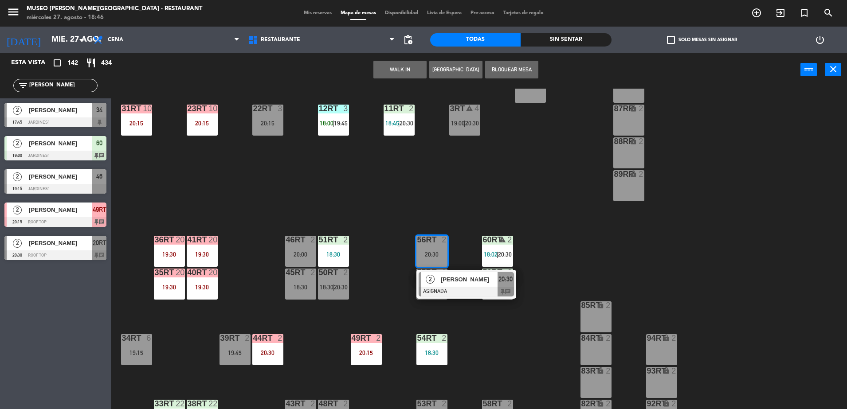
click at [443, 259] on div "56RT 2 20:30" at bounding box center [432, 251] width 31 height 31
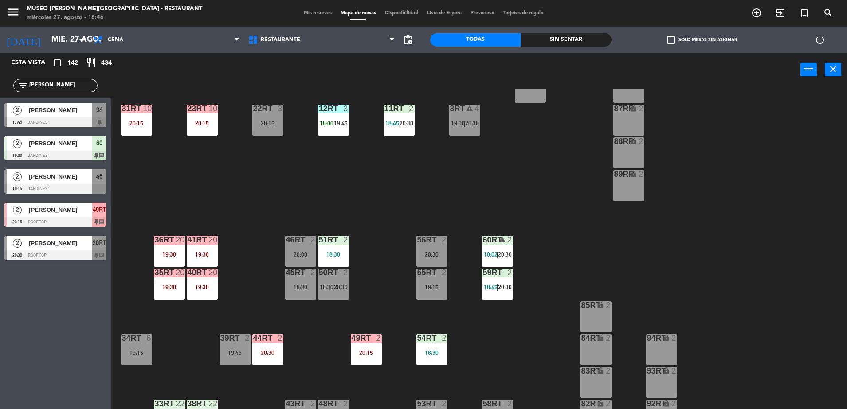
click at [435, 256] on div "20:30" at bounding box center [432, 255] width 31 height 6
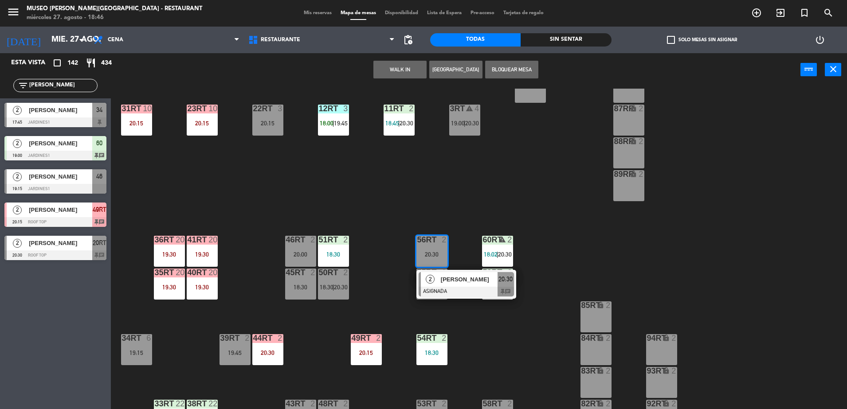
click at [472, 282] on span "[PERSON_NAME]" at bounding box center [469, 279] width 57 height 9
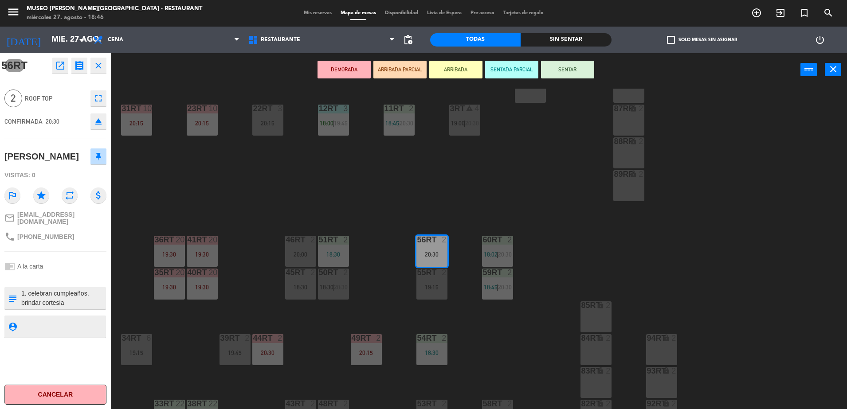
click at [354, 254] on div "18RT 6 18:18 | 20:15 16RT 5 19:45 28RT 2 20:15 80RR lock 2 19:30 27RT 6 19:45 7…" at bounding box center [483, 250] width 728 height 323
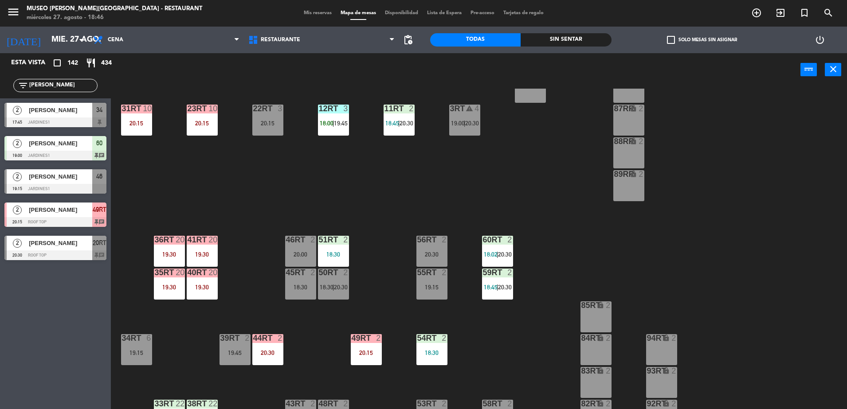
click at [438, 249] on div "56RT 2 20:30" at bounding box center [432, 251] width 31 height 31
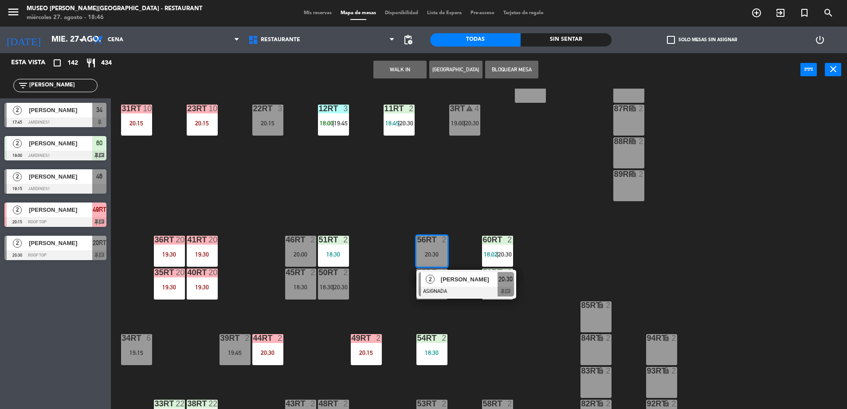
click at [499, 291] on div at bounding box center [466, 292] width 95 height 10
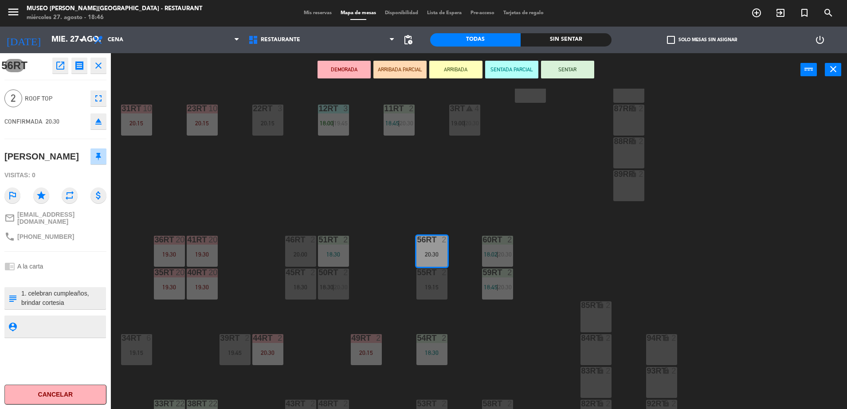
click at [337, 252] on div "18:30" at bounding box center [333, 255] width 31 height 6
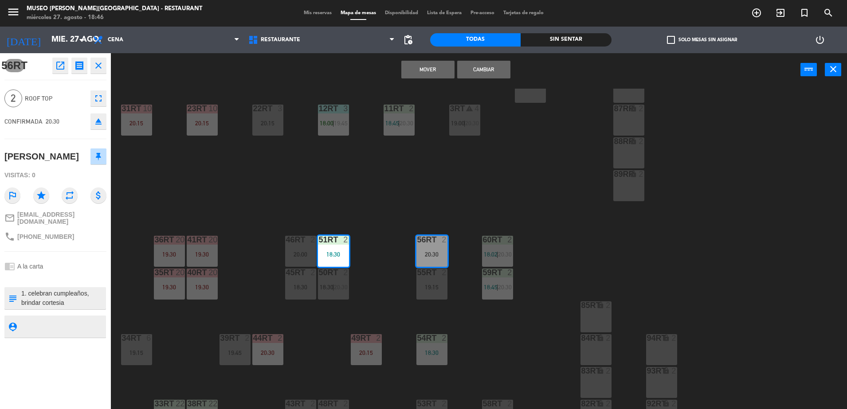
click at [417, 71] on button "Mover" at bounding box center [427, 70] width 53 height 18
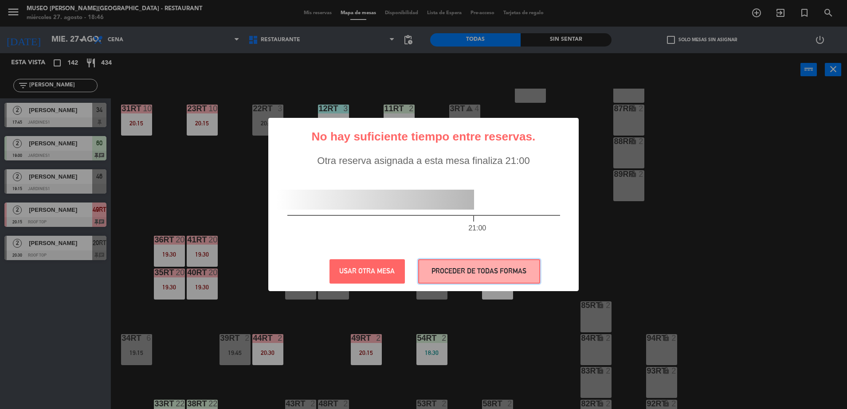
click at [512, 281] on button "PROCEDER DE TODAS FORMAS" at bounding box center [479, 271] width 122 height 24
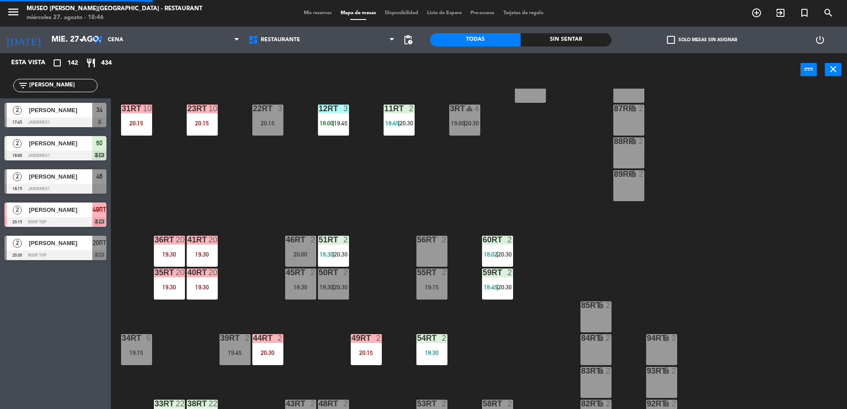
scroll to position [0, 0]
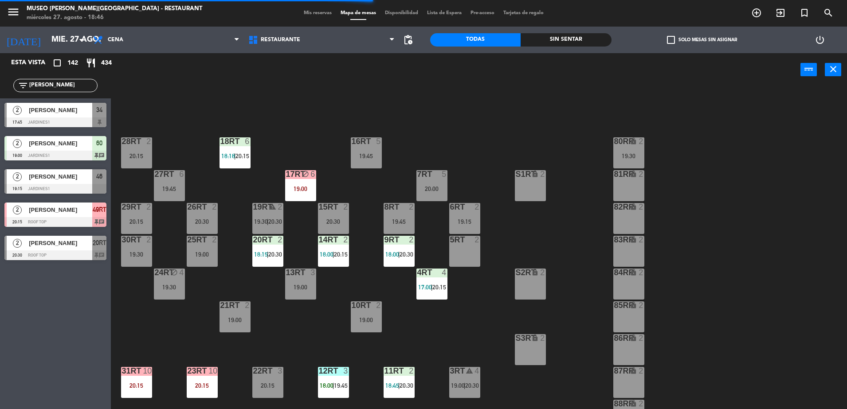
click at [625, 147] on div "80RR lock 2 19:30" at bounding box center [628, 153] width 31 height 31
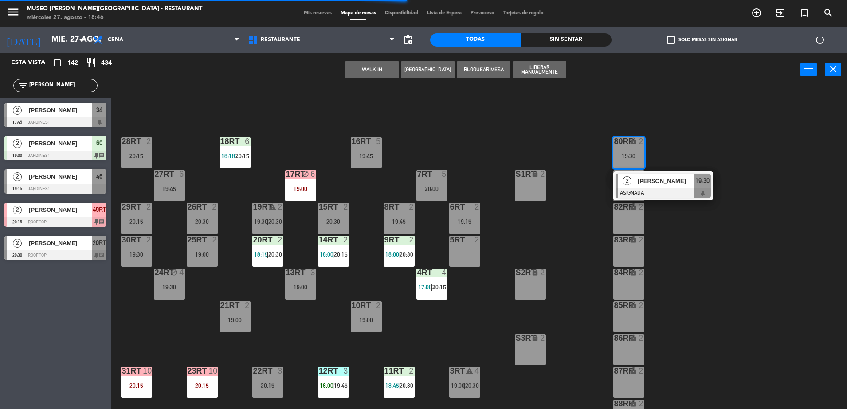
click at [685, 195] on div at bounding box center [663, 194] width 95 height 10
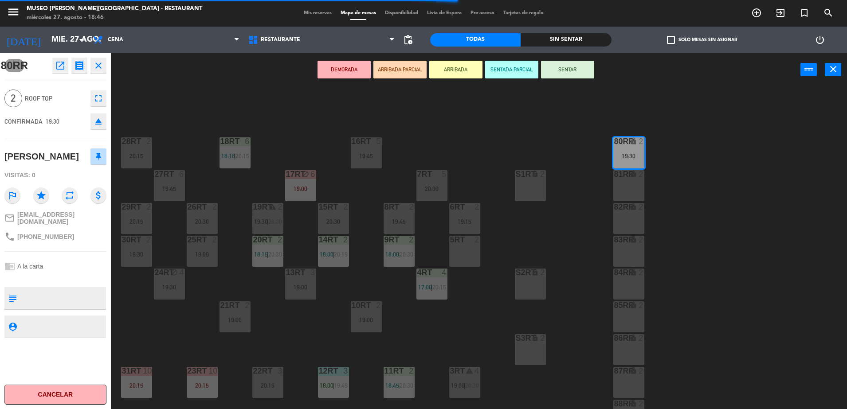
scroll to position [348, 0]
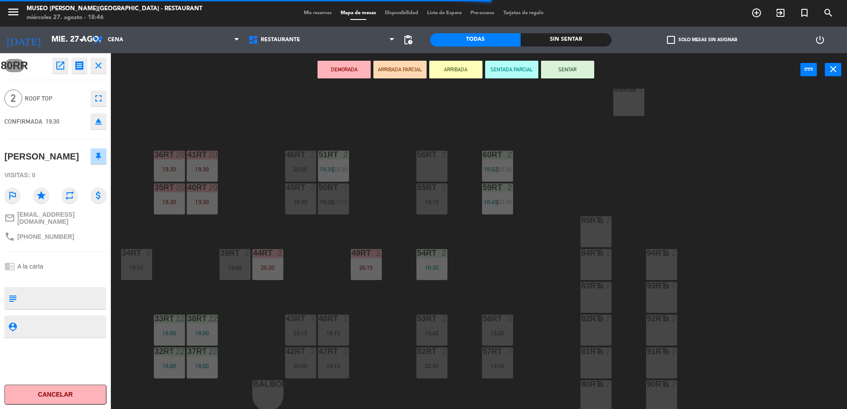
click at [432, 162] on div "56RT 2" at bounding box center [432, 166] width 31 height 31
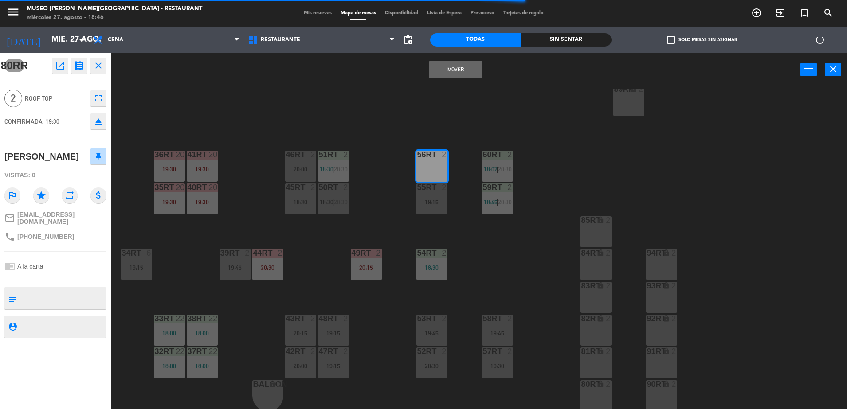
click at [442, 70] on button "Mover" at bounding box center [455, 70] width 53 height 18
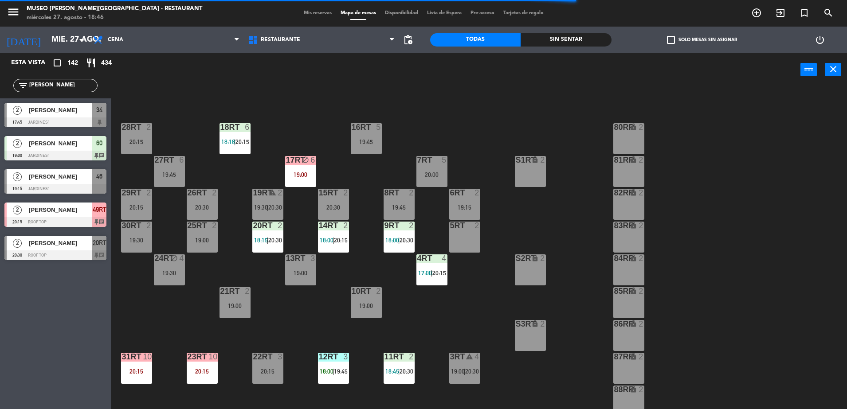
scroll to position [0, 0]
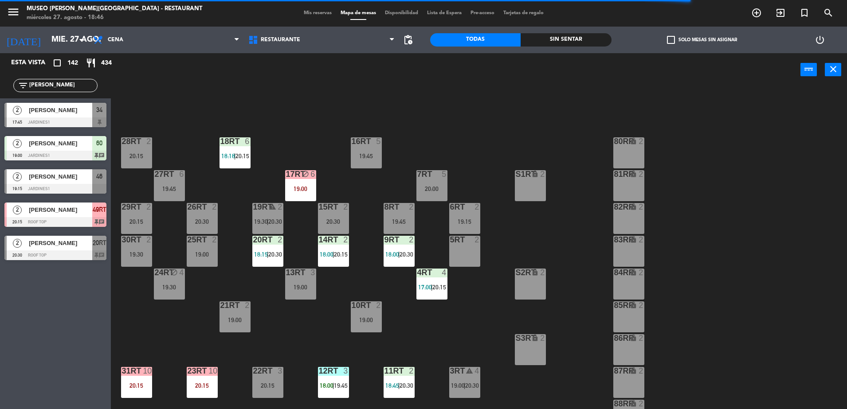
click at [295, 121] on div "18RT 6 18:18 | 20:15 16RT 5 19:45 28RT 2 20:15 80RR lock 2 27RT 6 19:45 7RT 5 2…" at bounding box center [483, 250] width 728 height 323
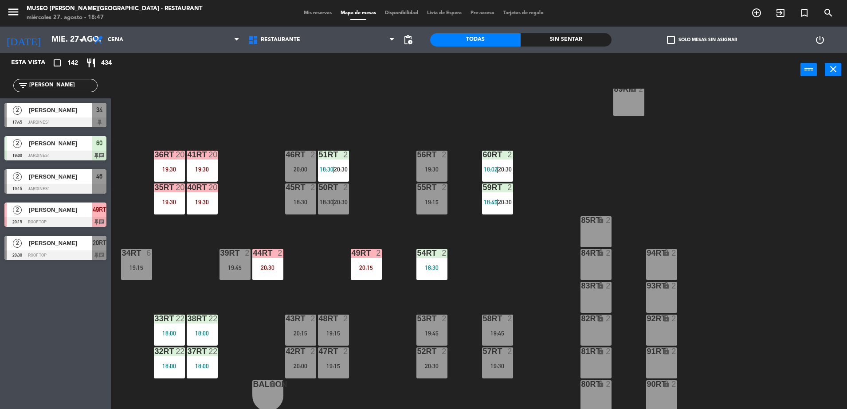
drag, startPoint x: 54, startPoint y: 86, endPoint x: -2, endPoint y: 81, distance: 56.6
click at [0, 81] on html "close × Museo [PERSON_NAME] Café - Restaurant × chrome_reader_mode Listado de R…" at bounding box center [423, 204] width 847 height 409
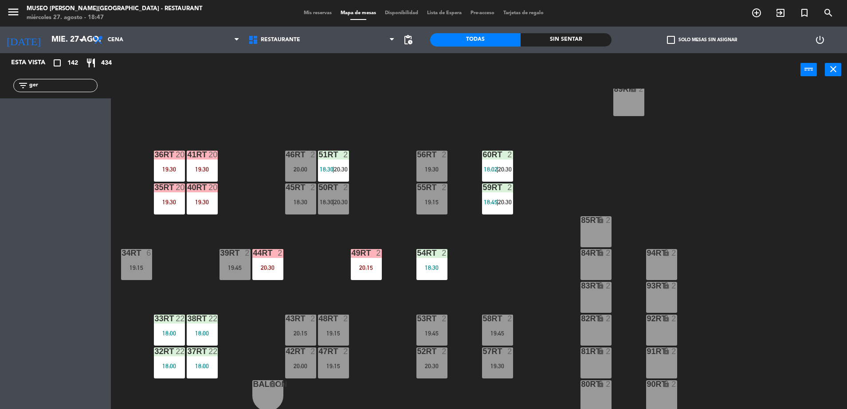
scroll to position [0, 0]
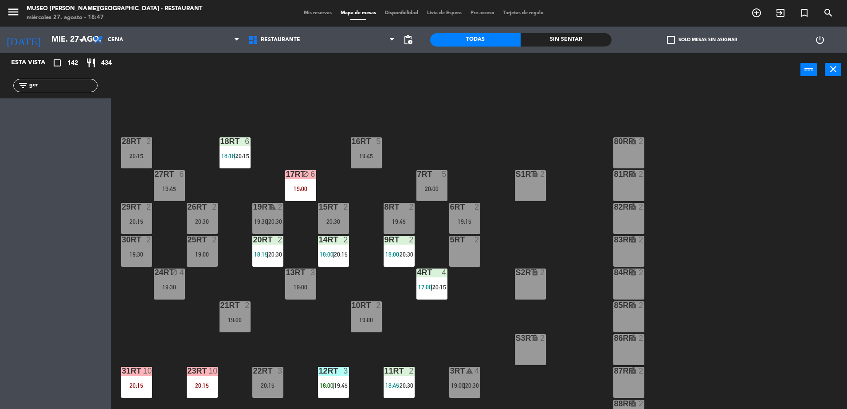
drag, startPoint x: 69, startPoint y: 83, endPoint x: 0, endPoint y: 114, distance: 76.2
click at [0, 115] on html "close × Museo [PERSON_NAME] Café - Restaurant × chrome_reader_mode Listado de R…" at bounding box center [423, 204] width 847 height 409
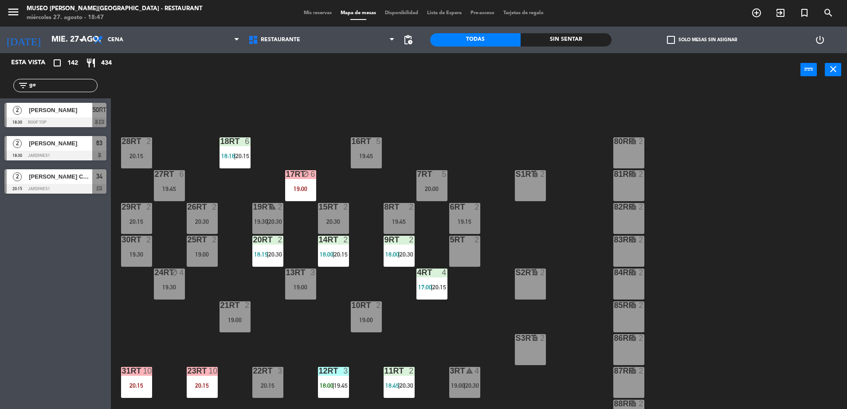
type input "ger"
